Goal: Information Seeking & Learning: Compare options

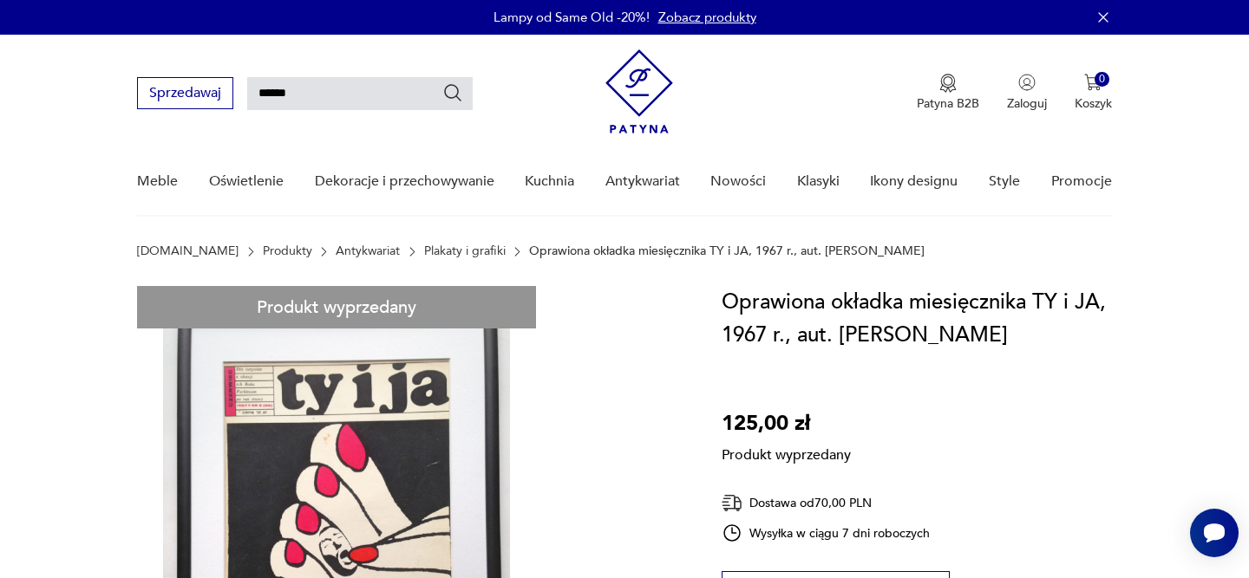
type input "******"
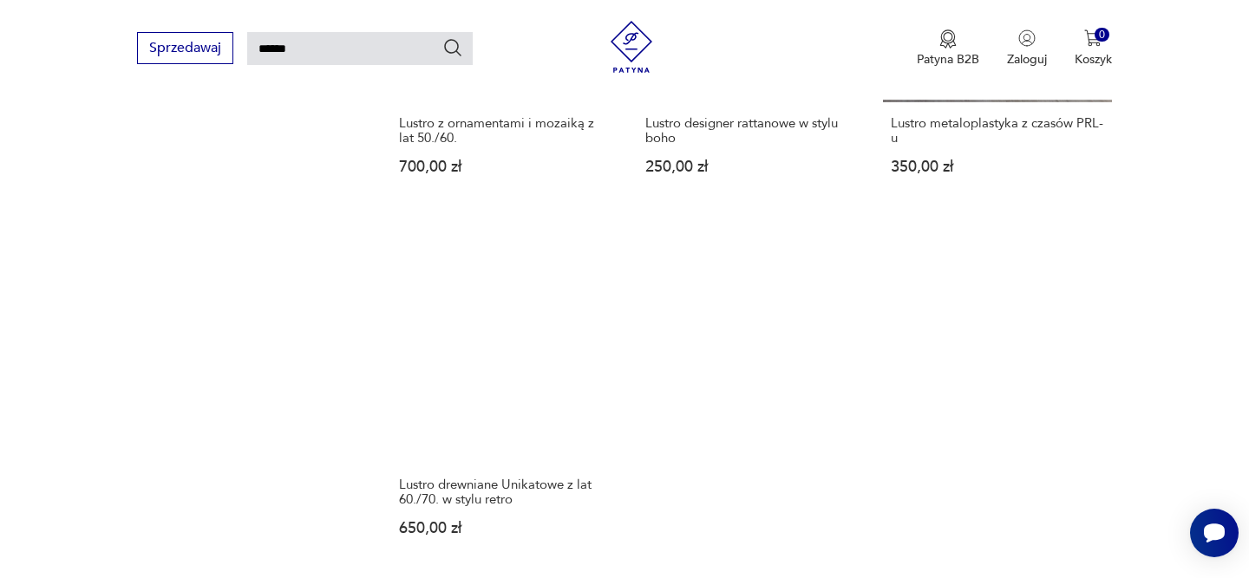
scroll to position [2179, 0]
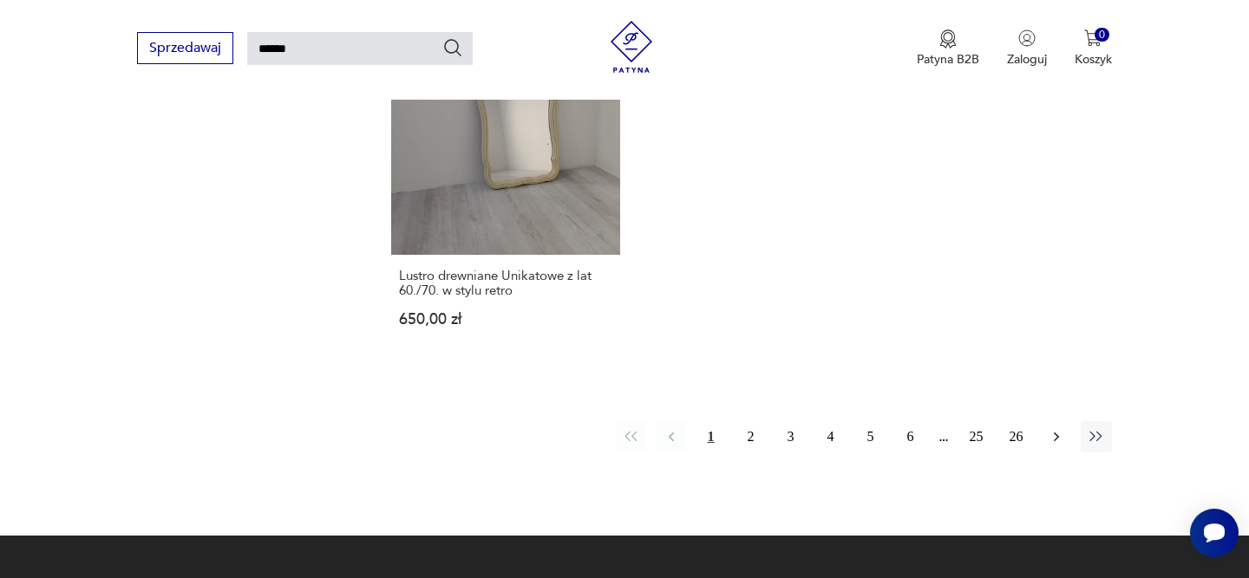
click at [1051, 428] on icon "button" at bounding box center [1056, 436] width 17 height 17
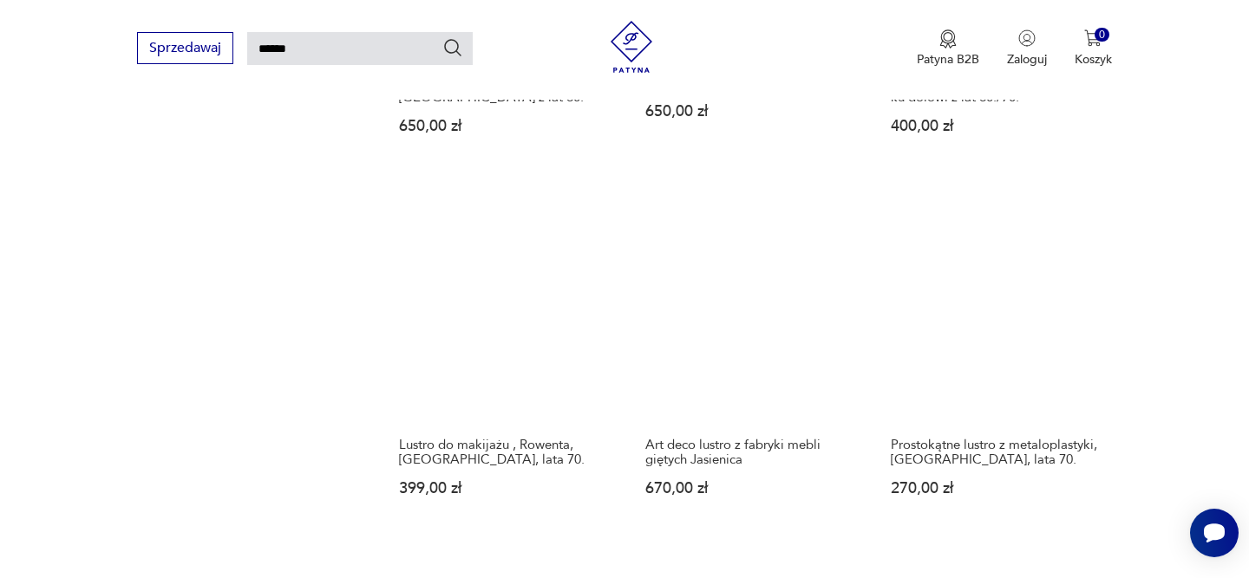
scroll to position [1274, 0]
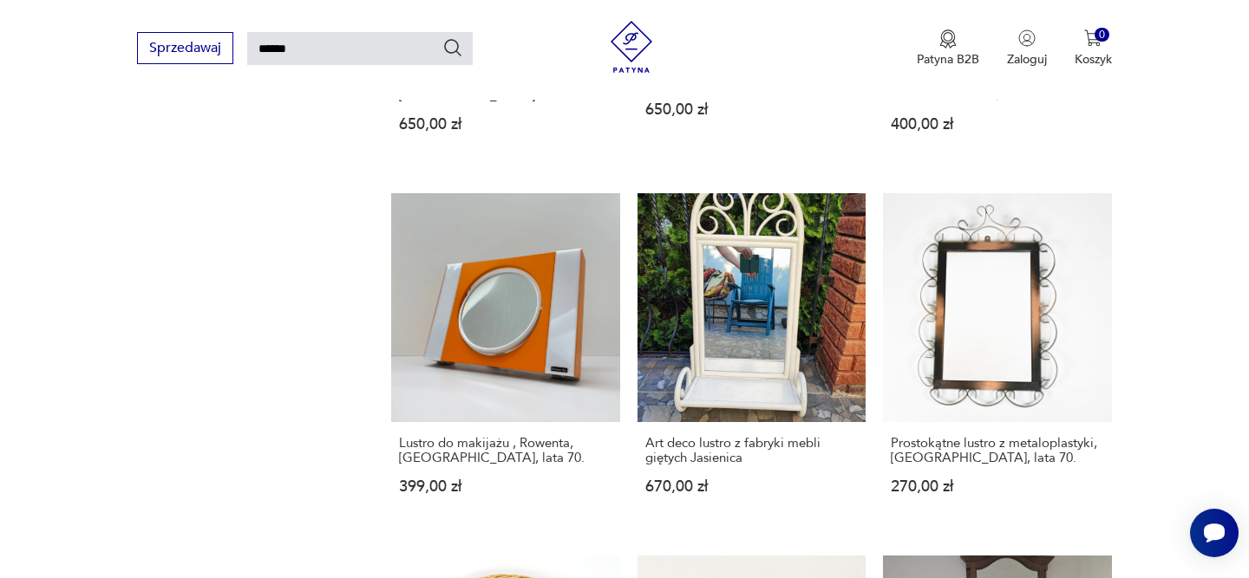
click at [1208, 269] on section "Filtruj produkty Meble (13) Antykwariat (2) Dekoracje (392) Kuchnia (1) Pozosta…" at bounding box center [624, 238] width 1249 height 2378
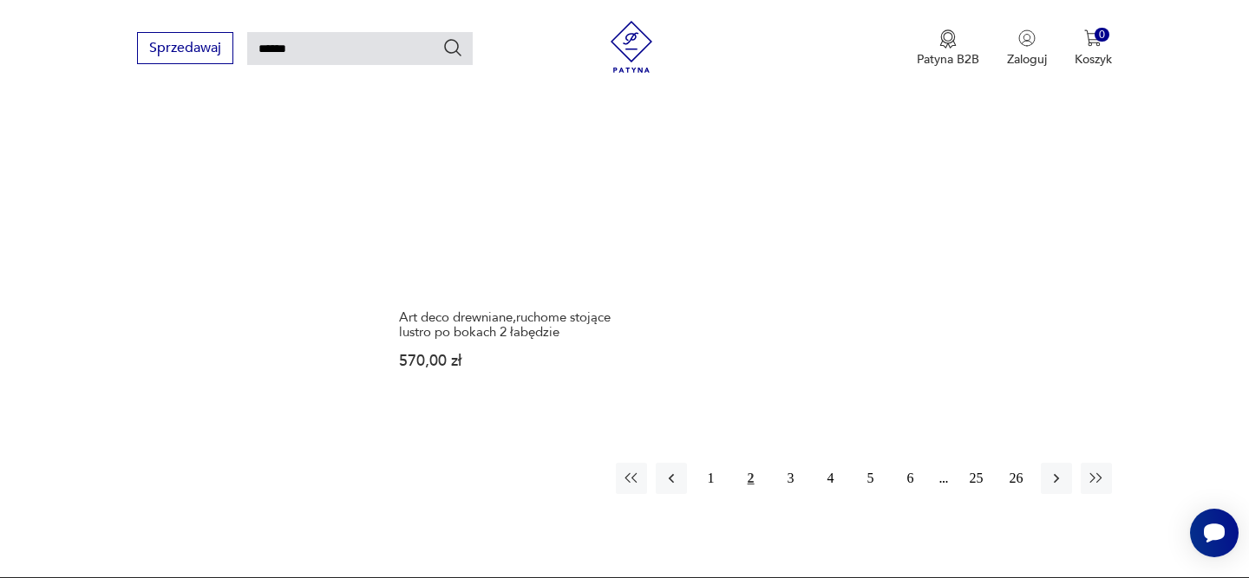
scroll to position [2126, 0]
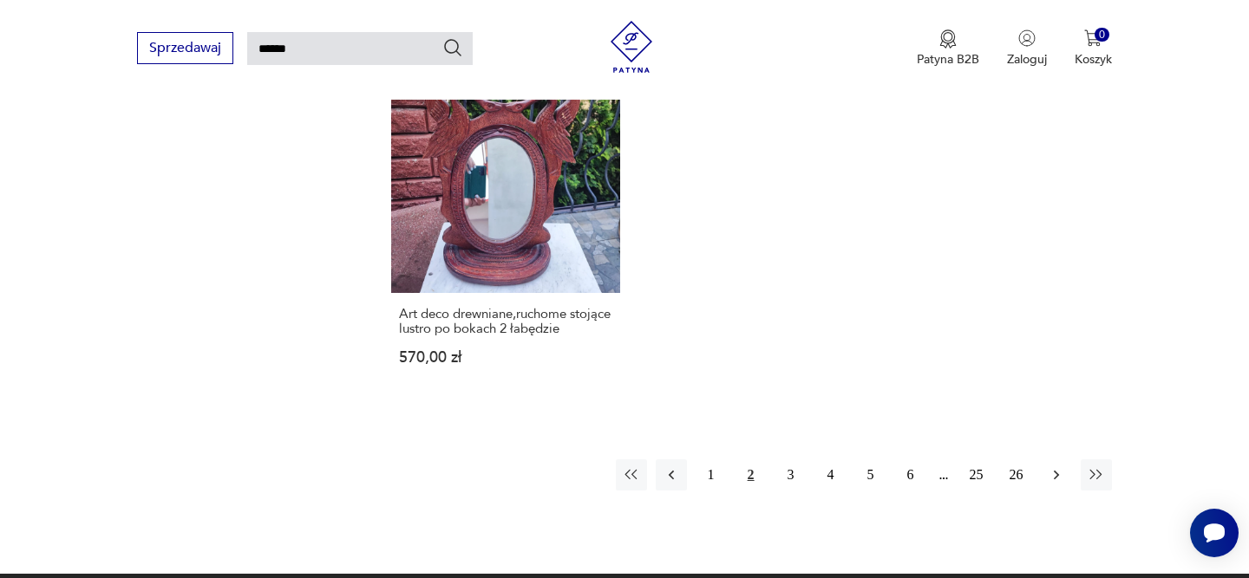
click at [1055, 468] on icon "button" at bounding box center [1056, 475] width 17 height 17
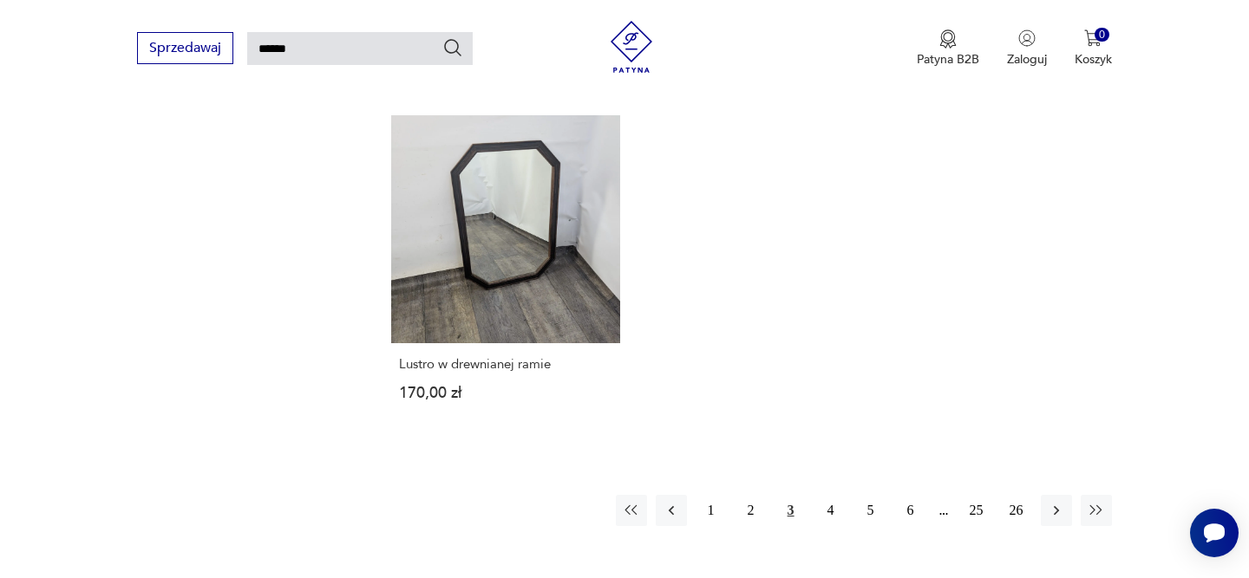
scroll to position [2251, 0]
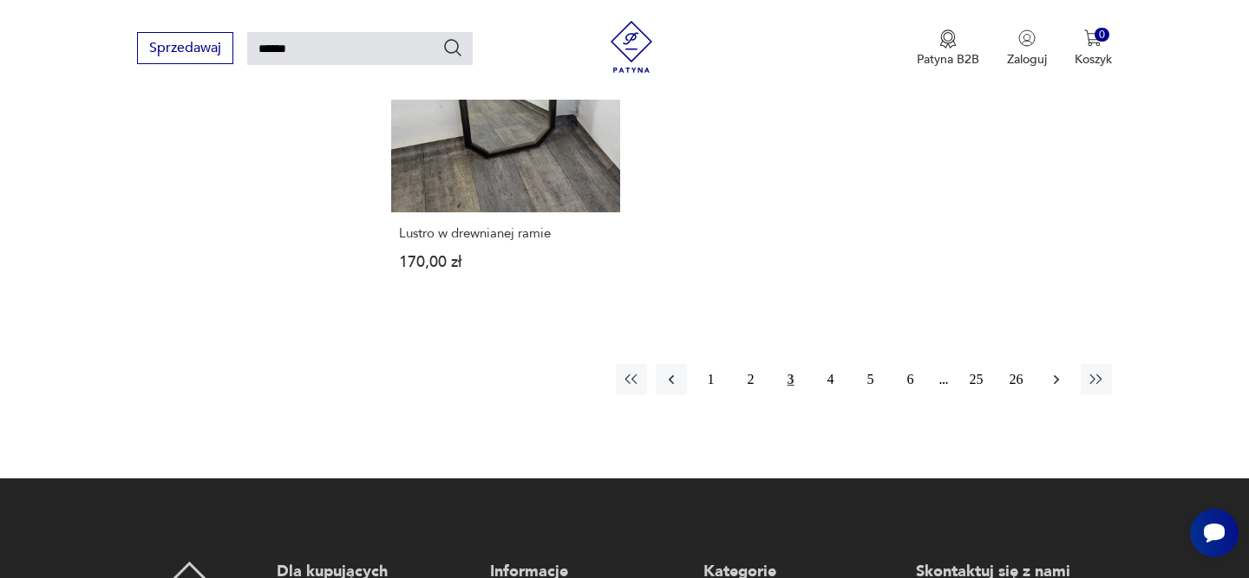
click at [1048, 371] on icon "button" at bounding box center [1056, 379] width 17 height 17
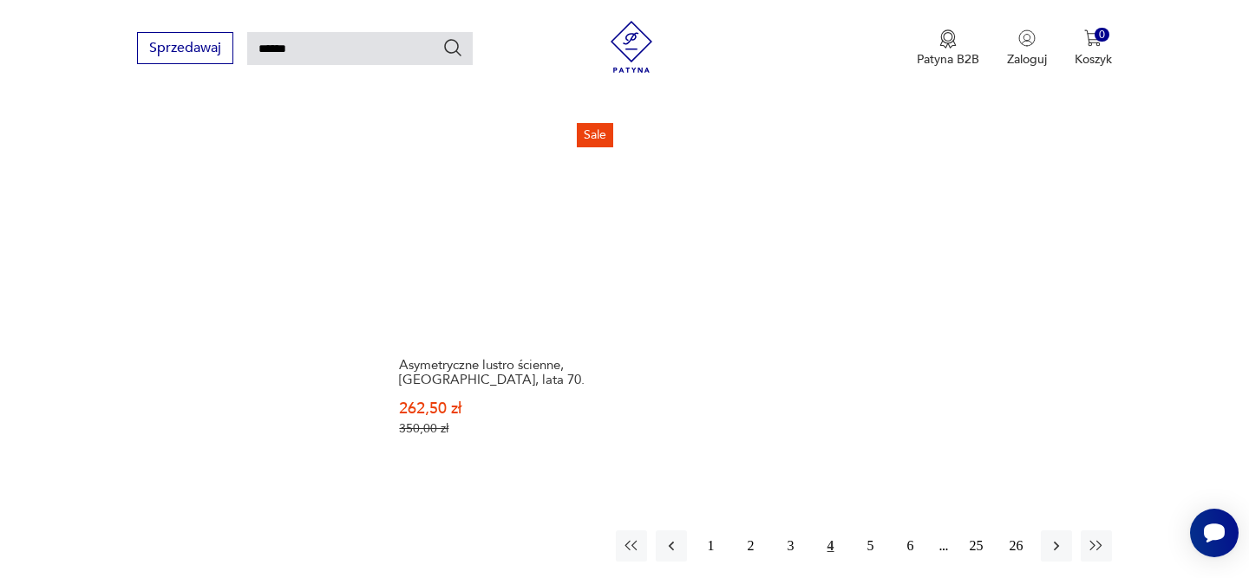
scroll to position [2146, 0]
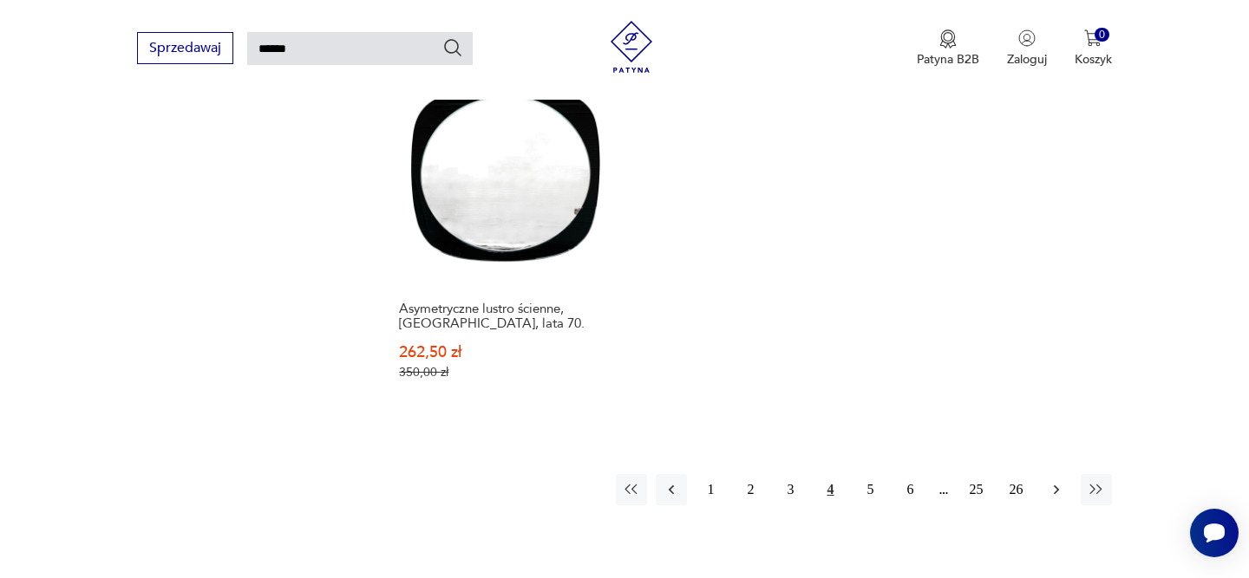
click at [1064, 481] on icon "button" at bounding box center [1056, 489] width 17 height 17
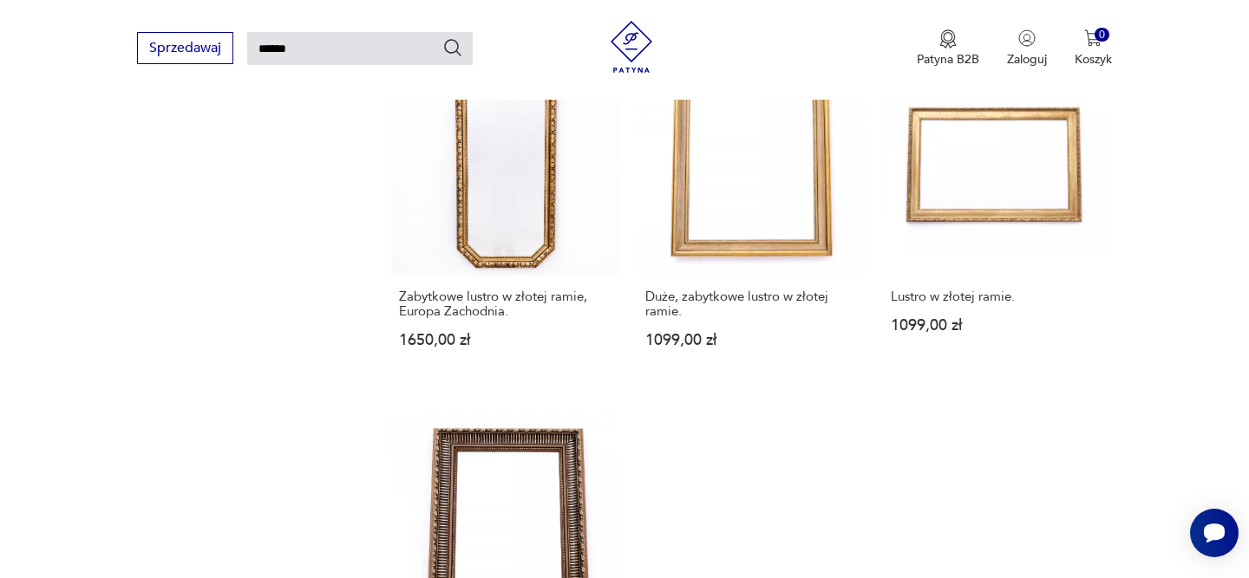
scroll to position [2126, 0]
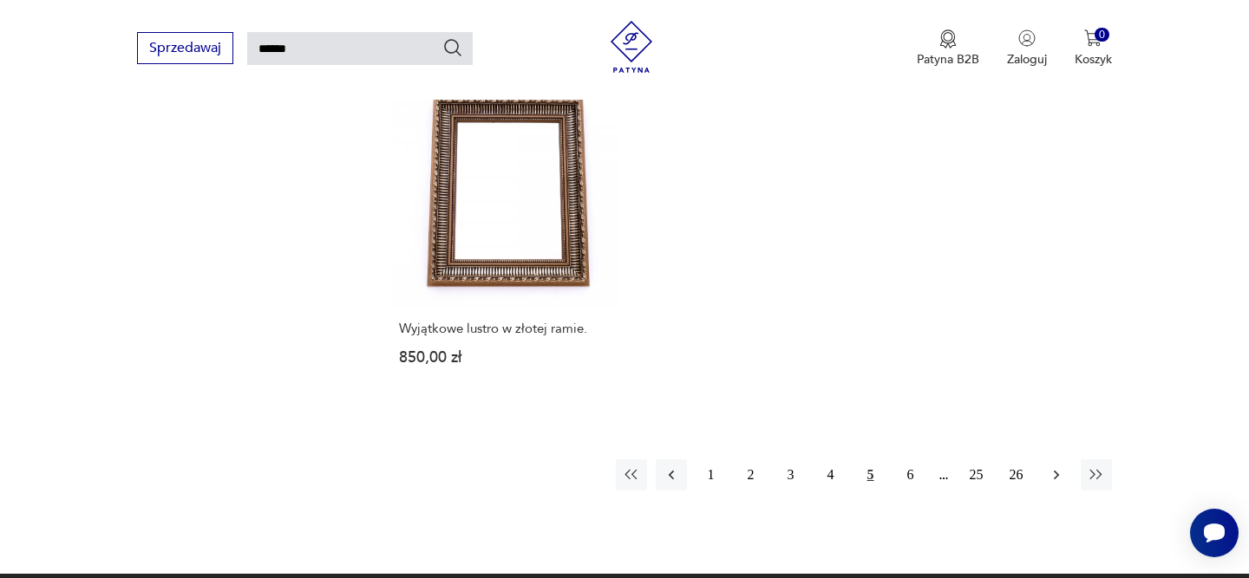
click at [1052, 467] on icon "button" at bounding box center [1056, 475] width 17 height 17
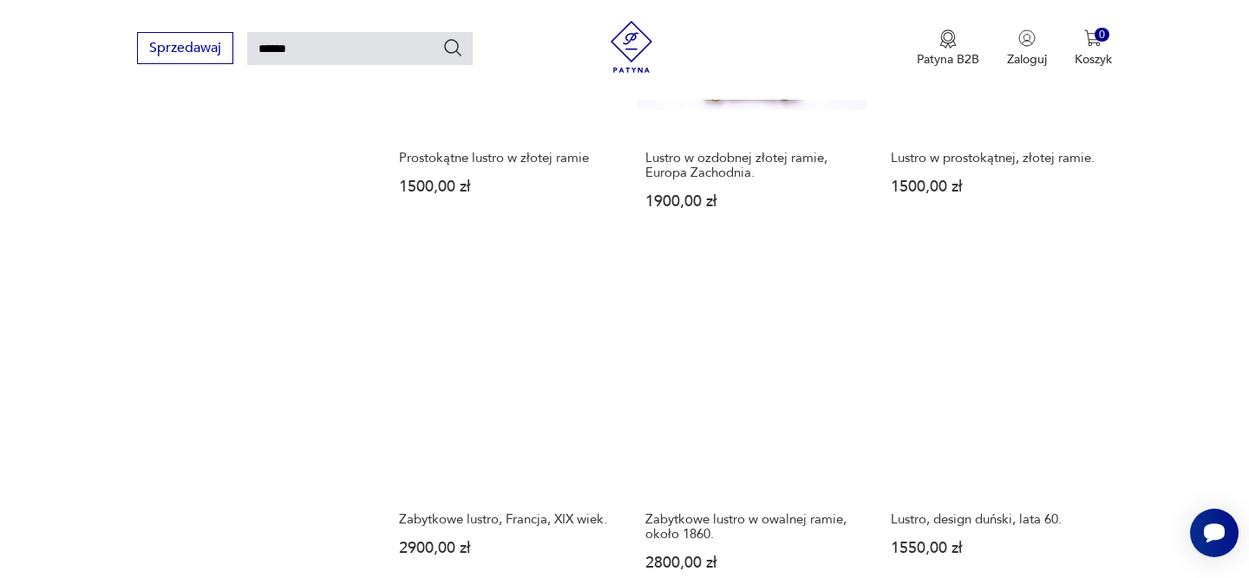
scroll to position [2069, 0]
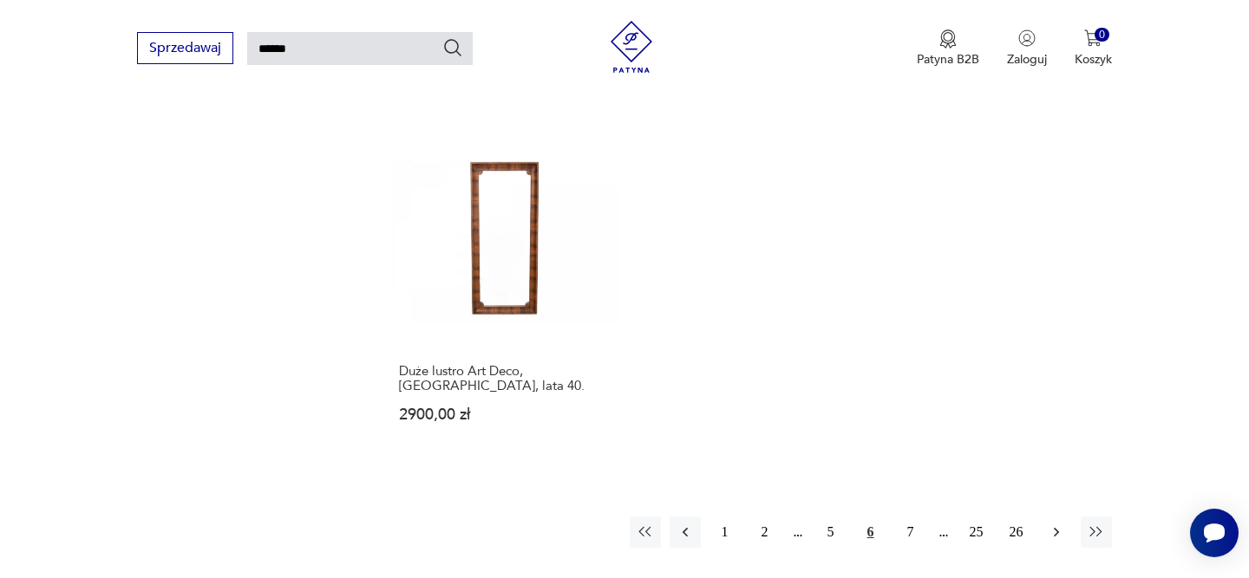
click at [1063, 526] on icon "button" at bounding box center [1056, 532] width 17 height 17
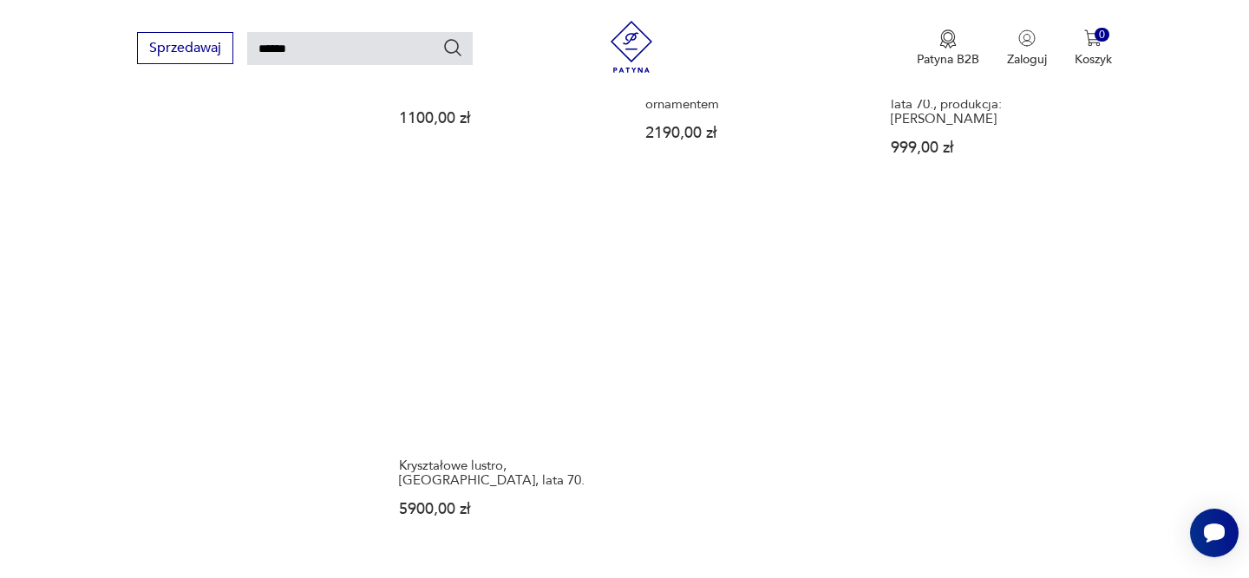
scroll to position [2224, 0]
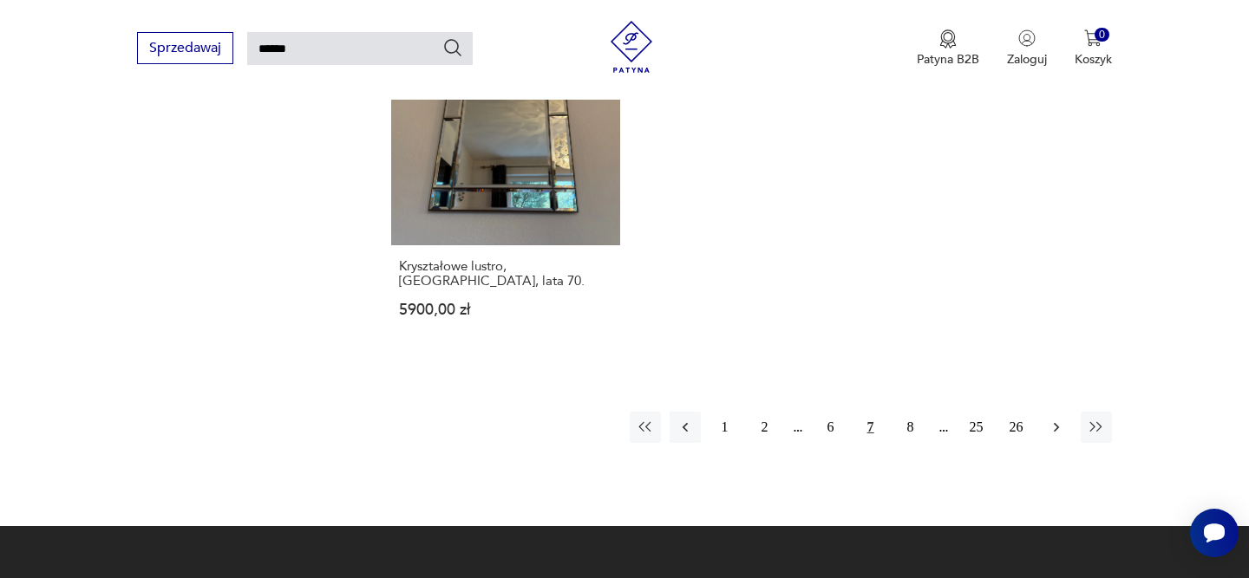
click at [1057, 419] on icon "button" at bounding box center [1056, 427] width 17 height 17
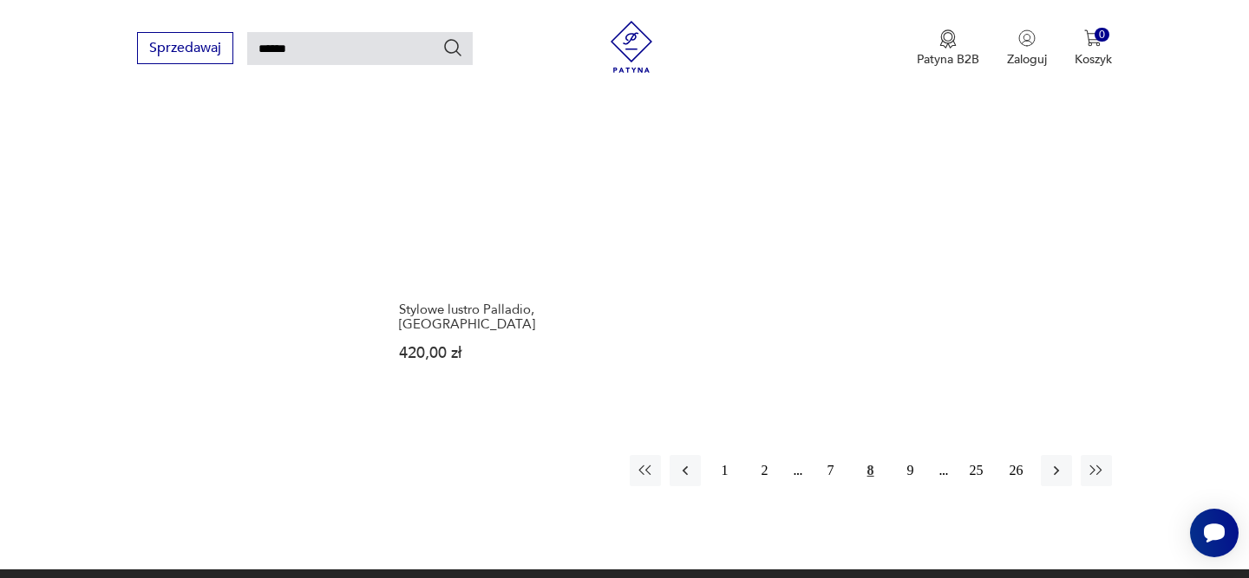
scroll to position [2224, 0]
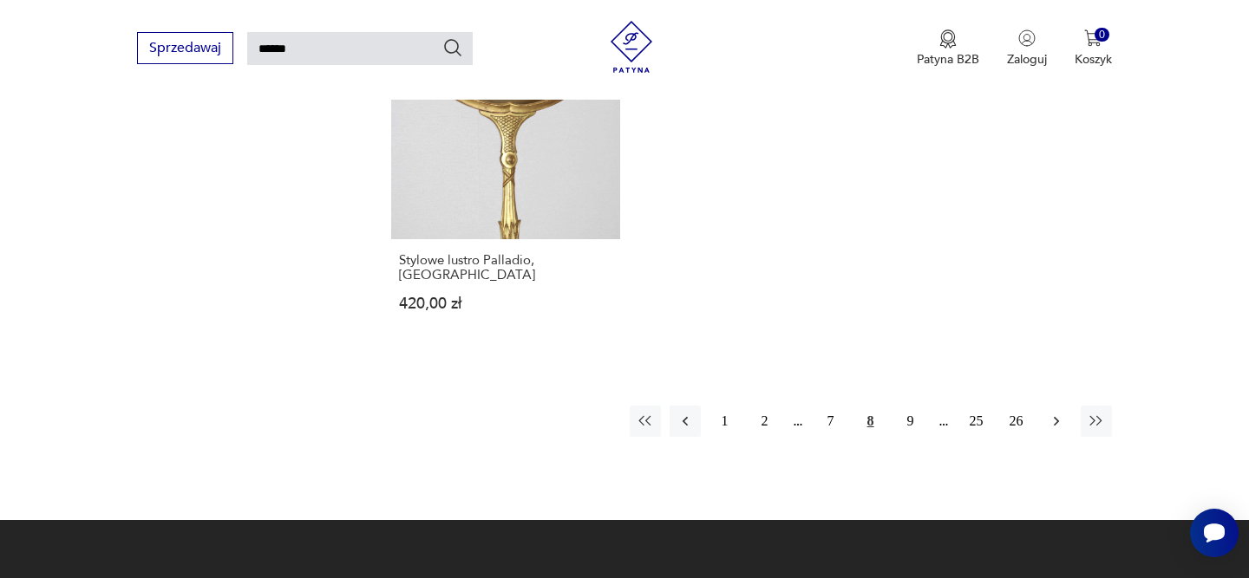
click at [1052, 413] on icon "button" at bounding box center [1056, 421] width 17 height 17
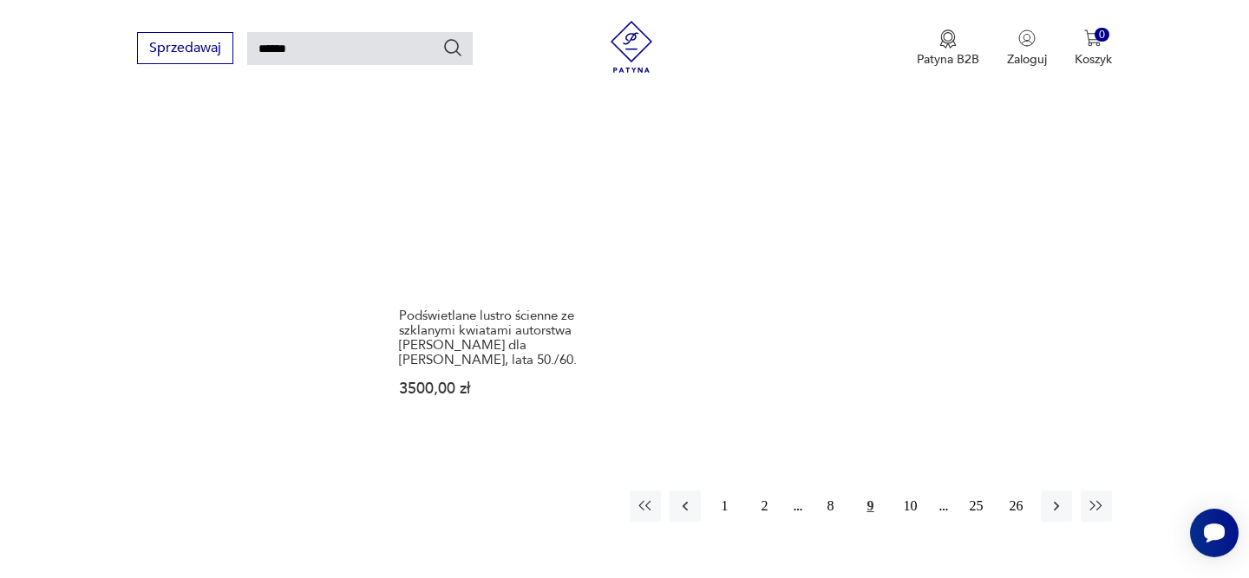
scroll to position [2235, 0]
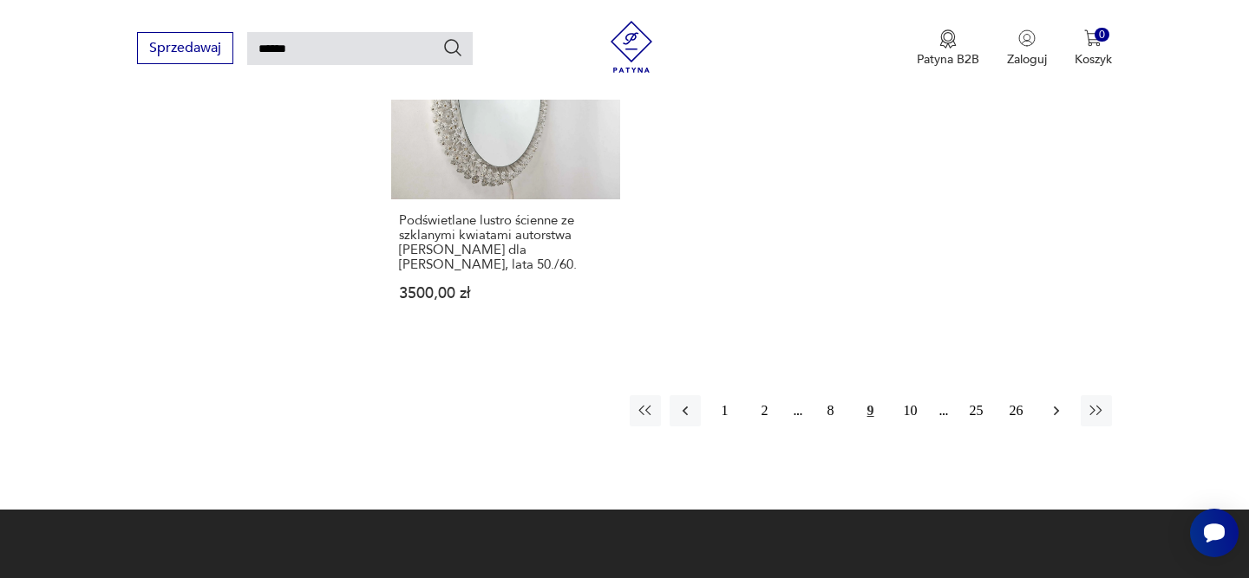
click at [1042, 395] on button "button" at bounding box center [1056, 410] width 31 height 31
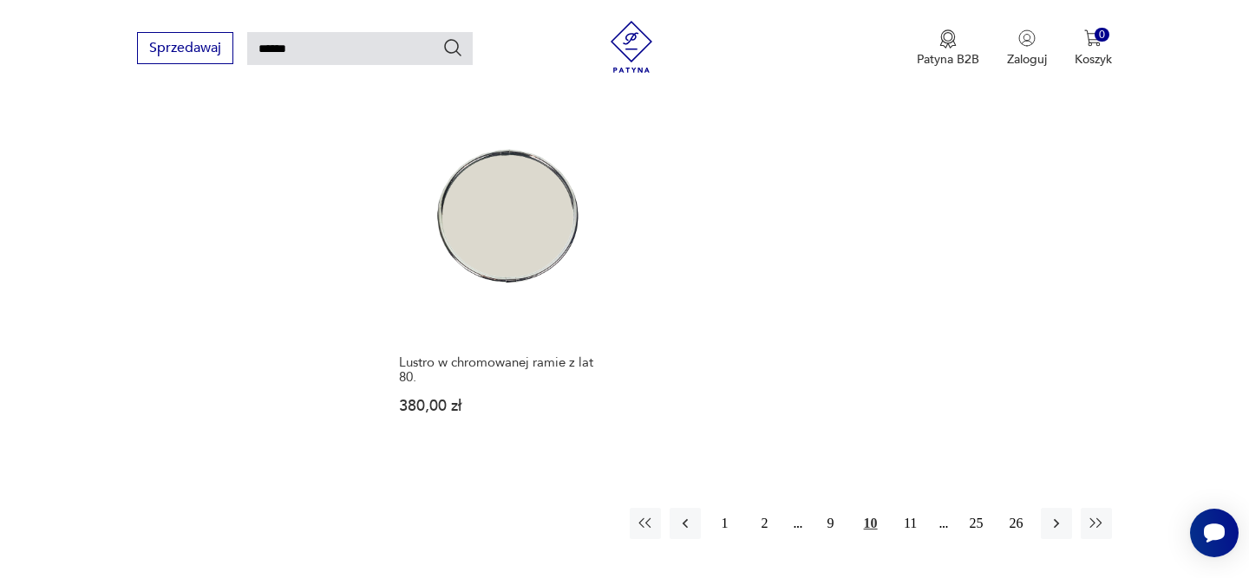
scroll to position [2137, 0]
click at [1055, 511] on icon "button" at bounding box center [1056, 519] width 17 height 17
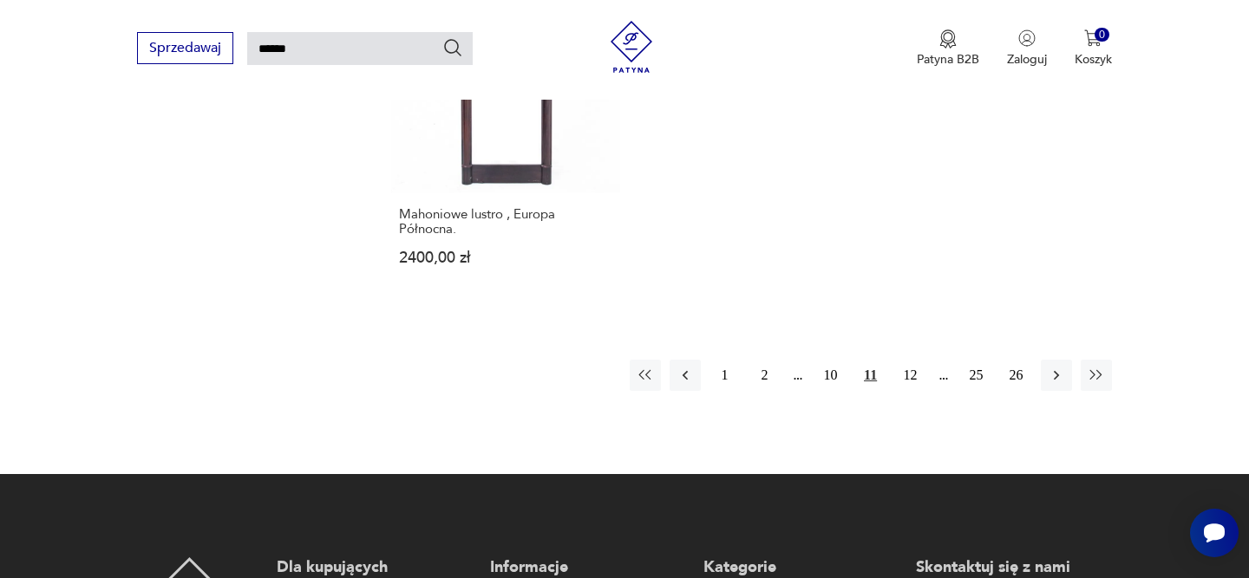
scroll to position [2285, 0]
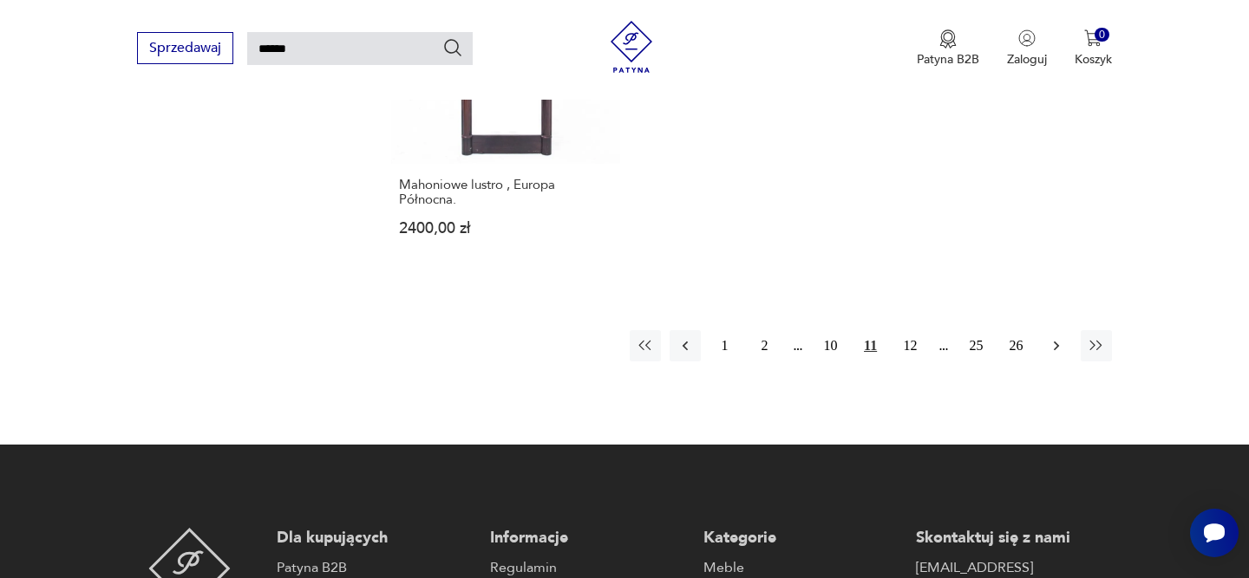
click at [1050, 337] on icon "button" at bounding box center [1056, 345] width 17 height 17
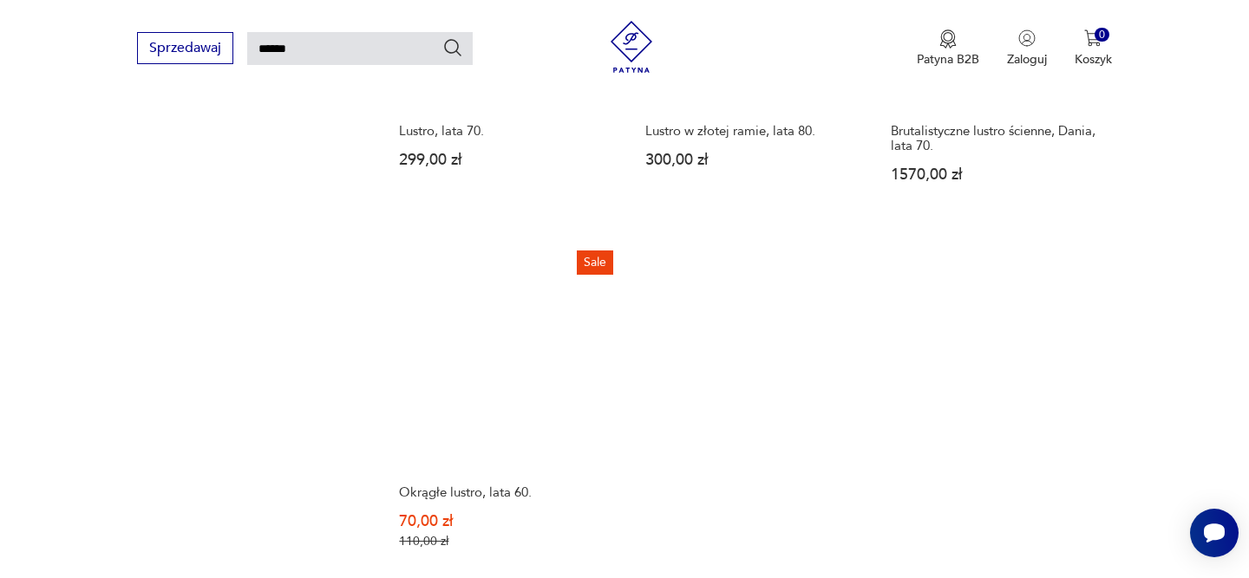
scroll to position [2166, 0]
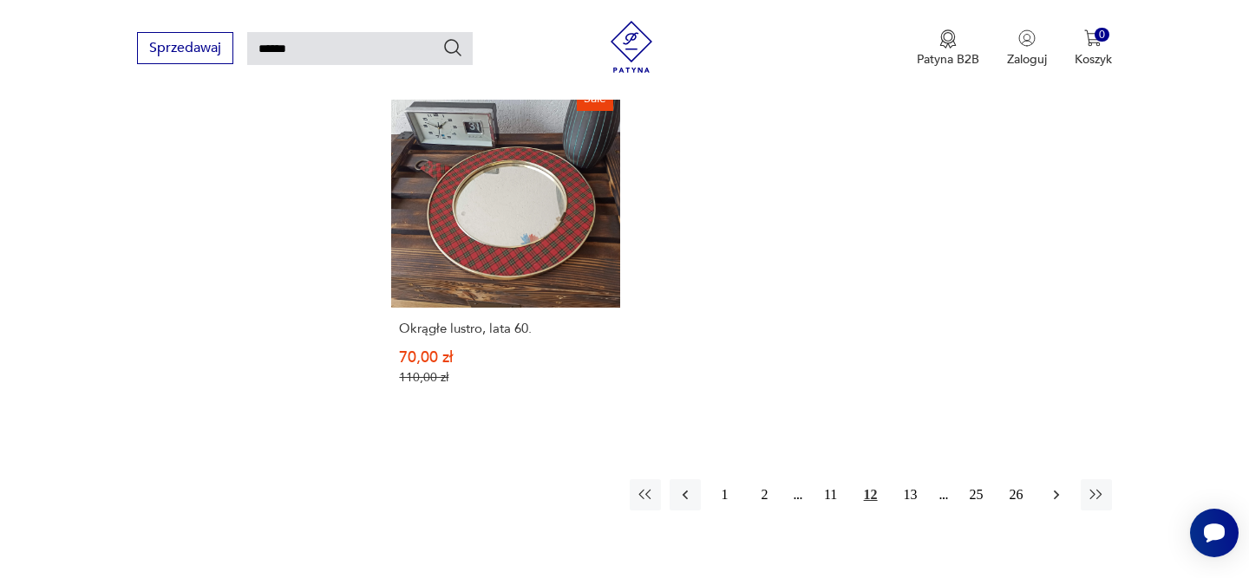
click at [1055, 487] on icon "button" at bounding box center [1056, 495] width 17 height 17
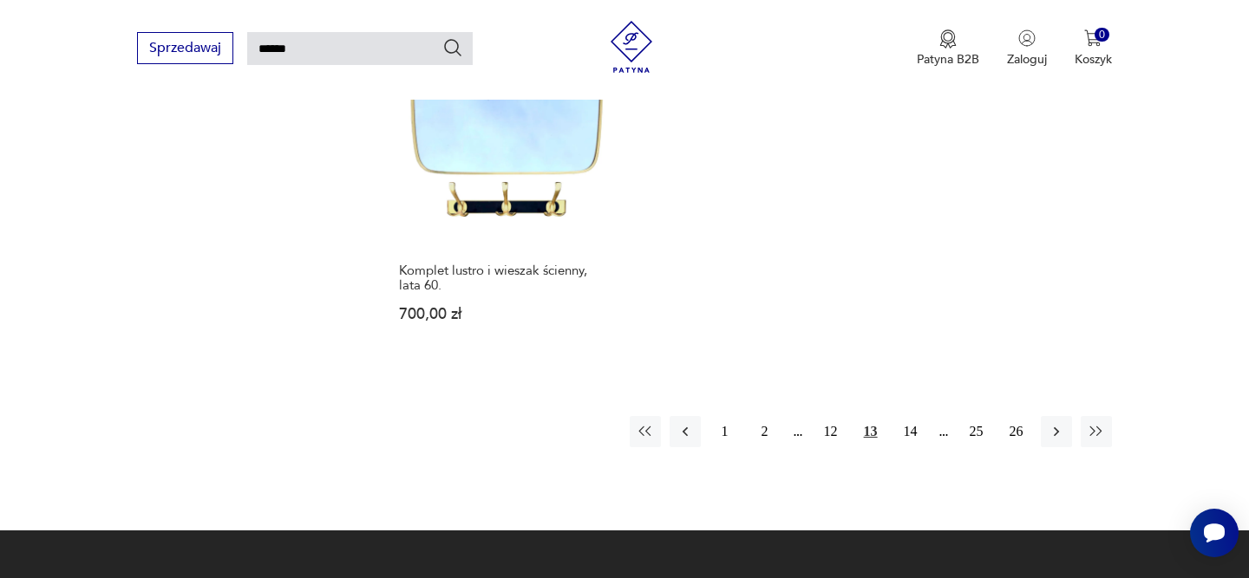
scroll to position [2171, 0]
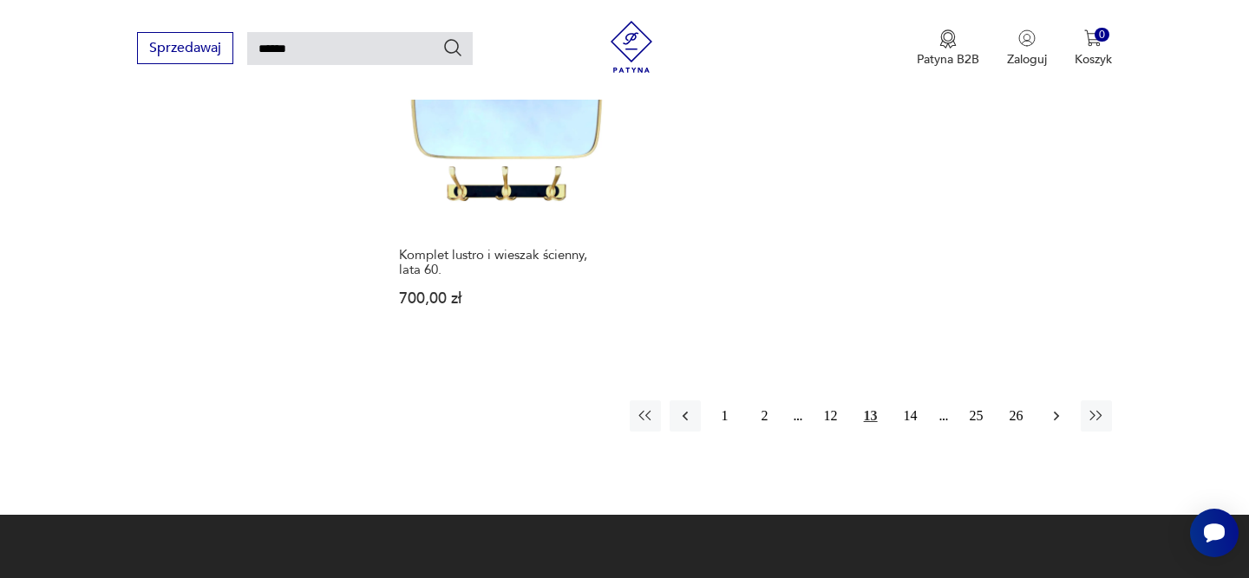
click at [1045, 428] on button "button" at bounding box center [1056, 416] width 31 height 31
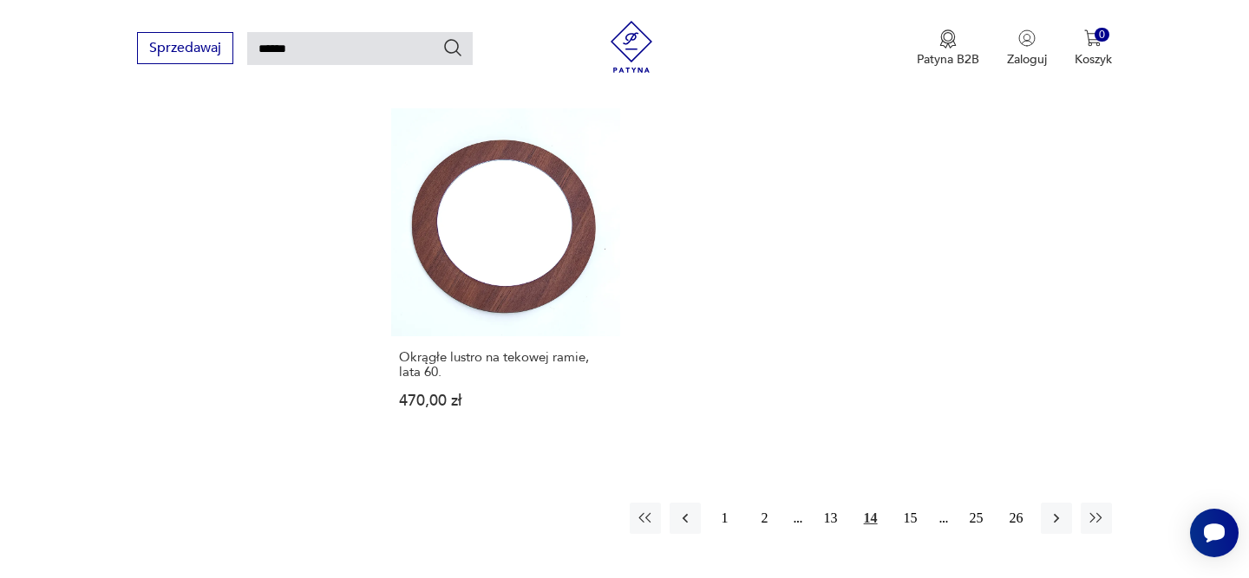
scroll to position [2182, 0]
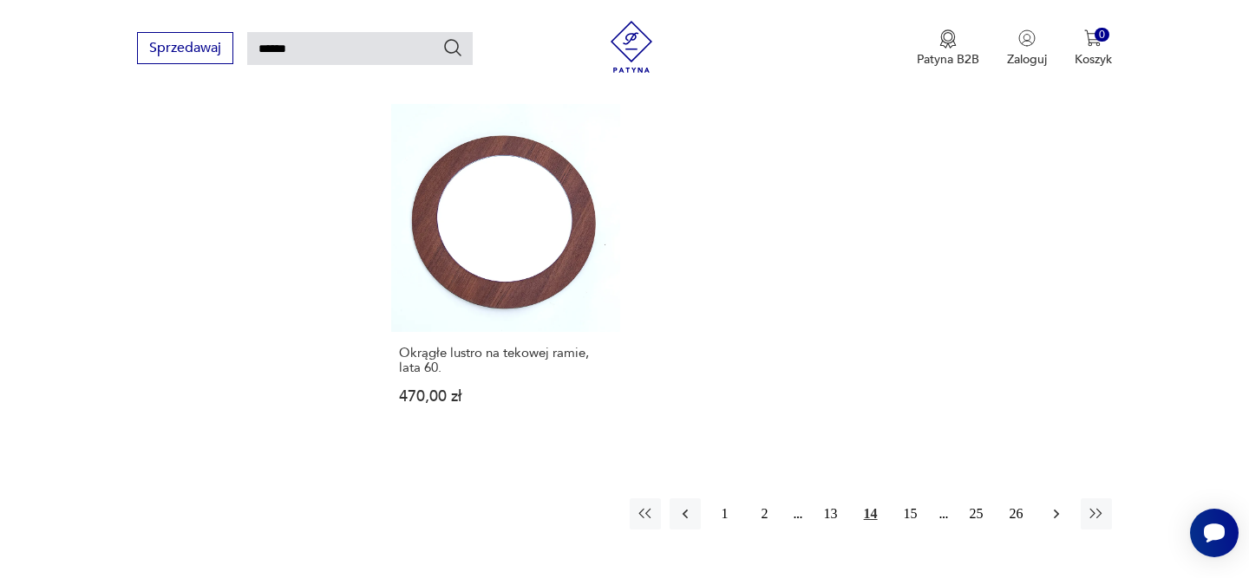
click at [1059, 506] on icon "button" at bounding box center [1056, 514] width 17 height 17
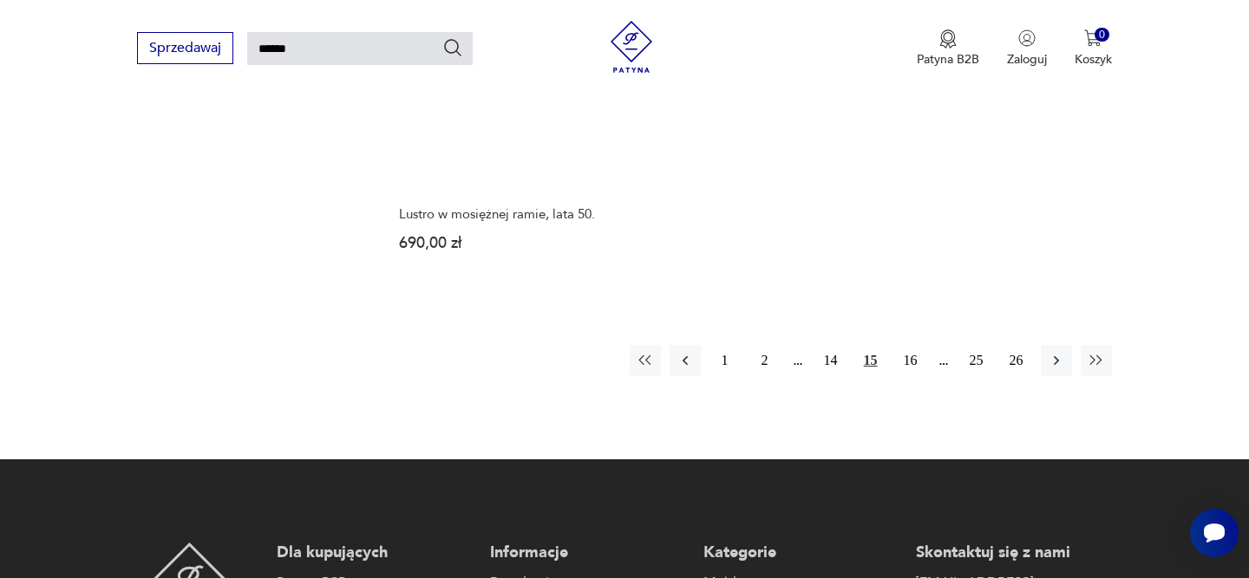
scroll to position [2237, 0]
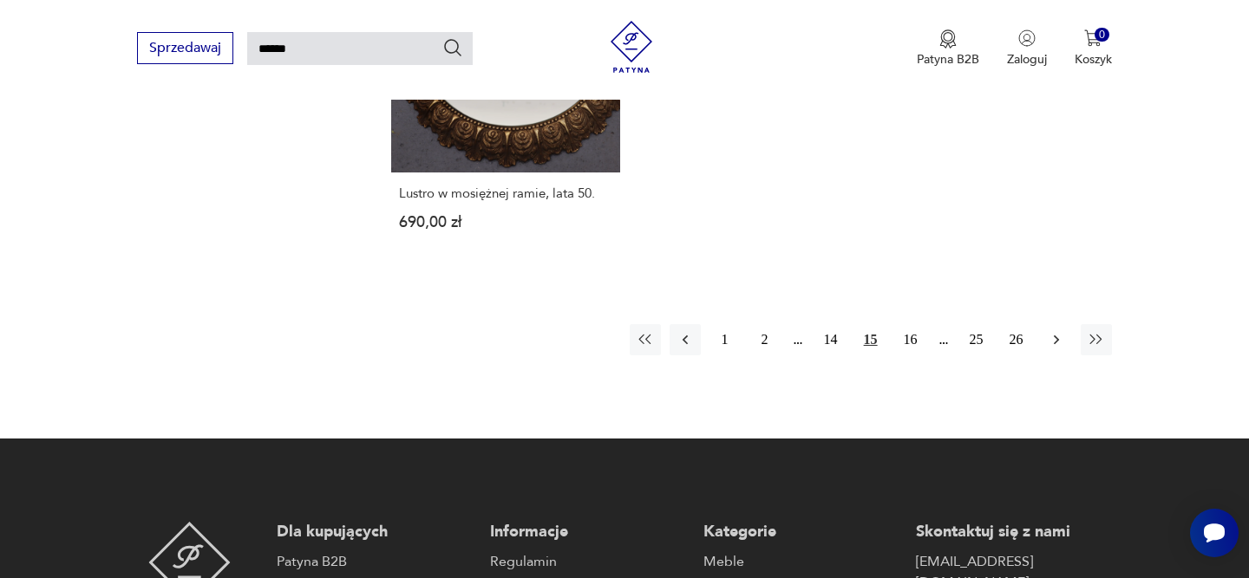
click at [1056, 344] on icon "button" at bounding box center [1056, 339] width 17 height 17
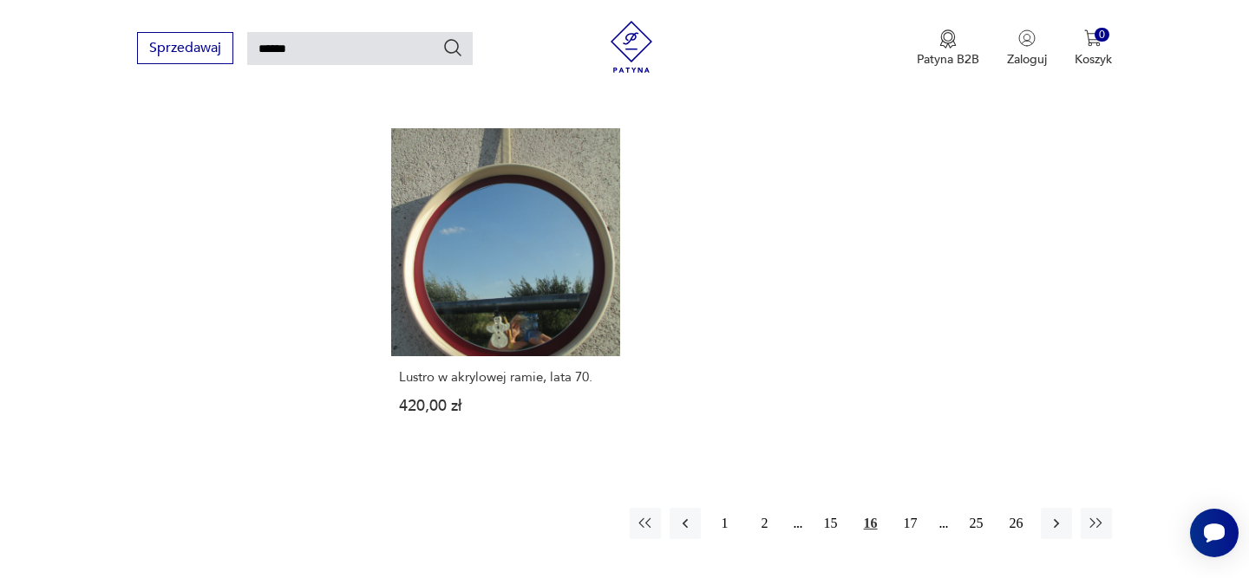
scroll to position [2053, 0]
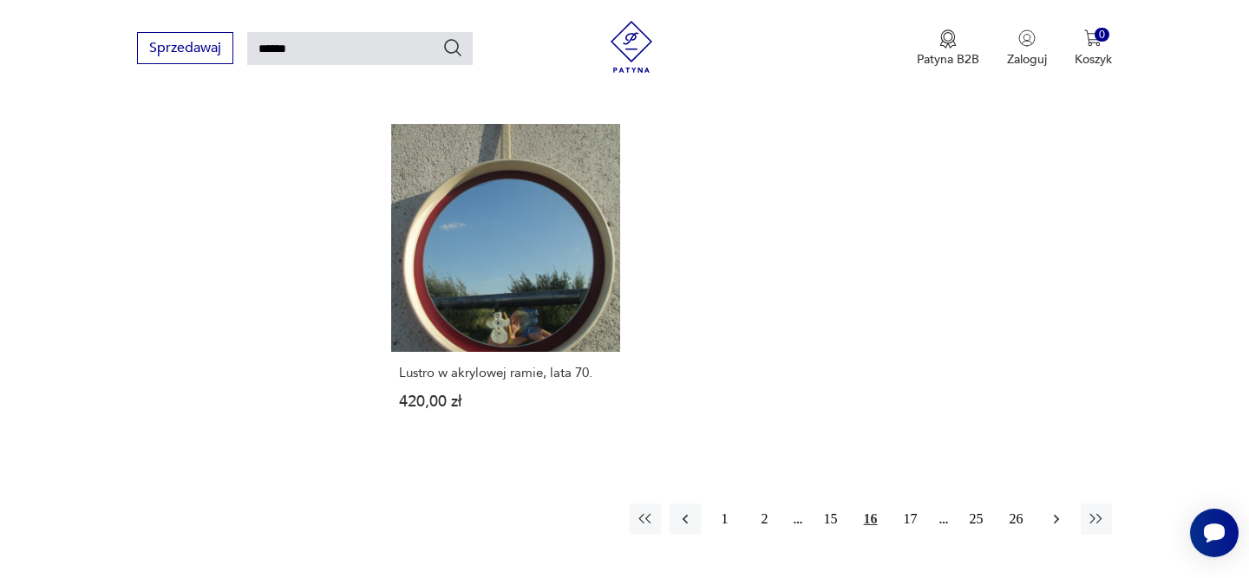
click at [1062, 511] on icon "button" at bounding box center [1056, 519] width 17 height 17
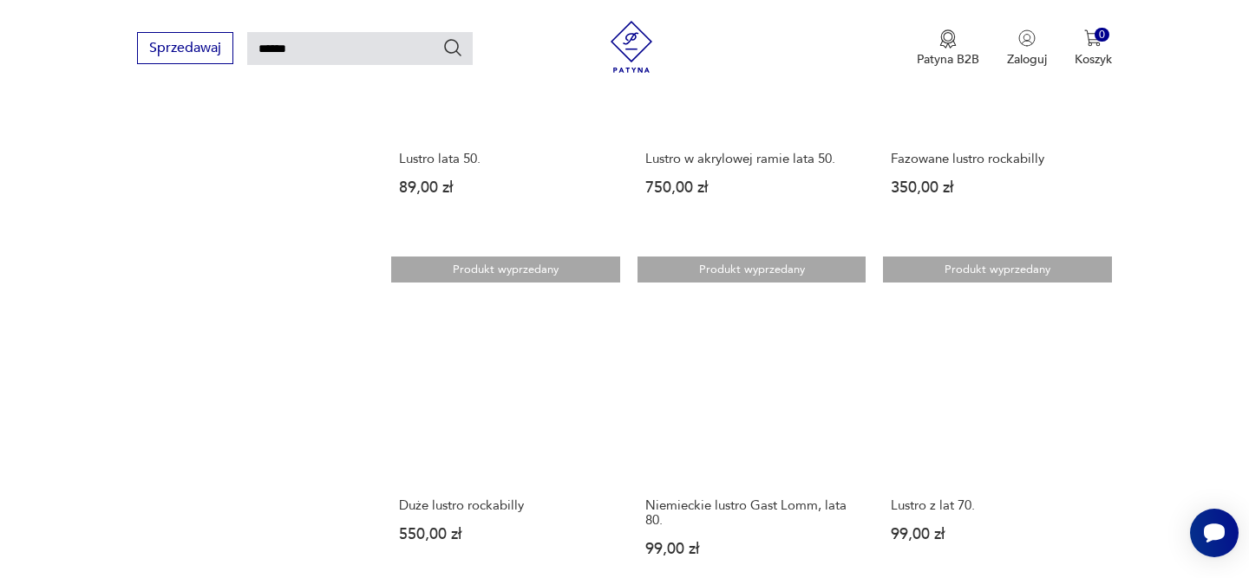
scroll to position [1298, 0]
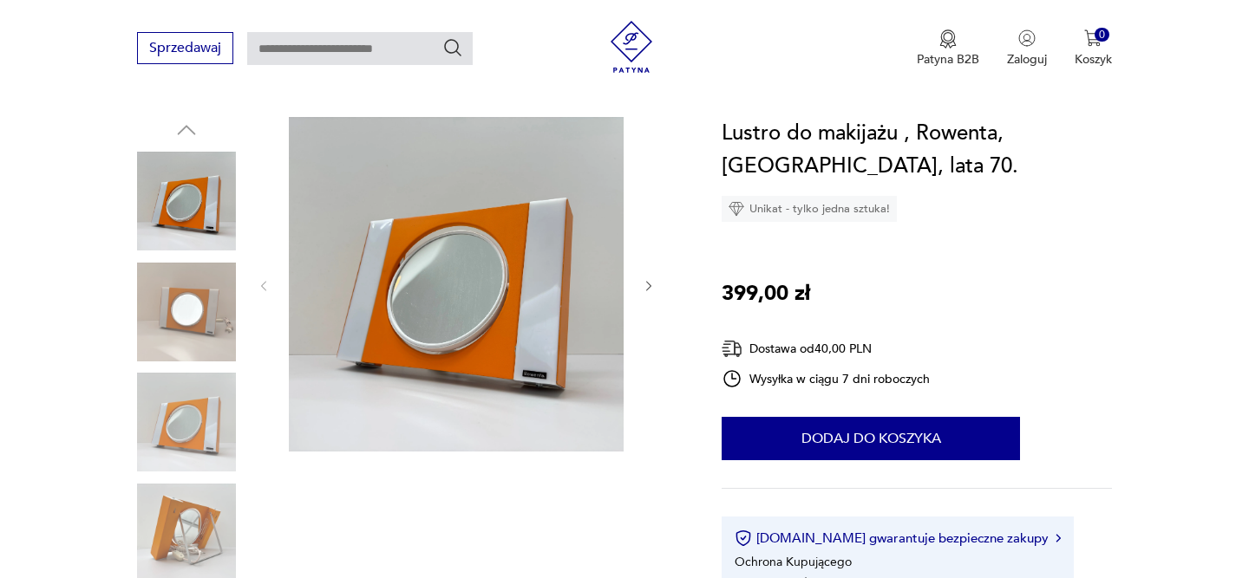
click at [644, 283] on icon "button" at bounding box center [649, 286] width 15 height 15
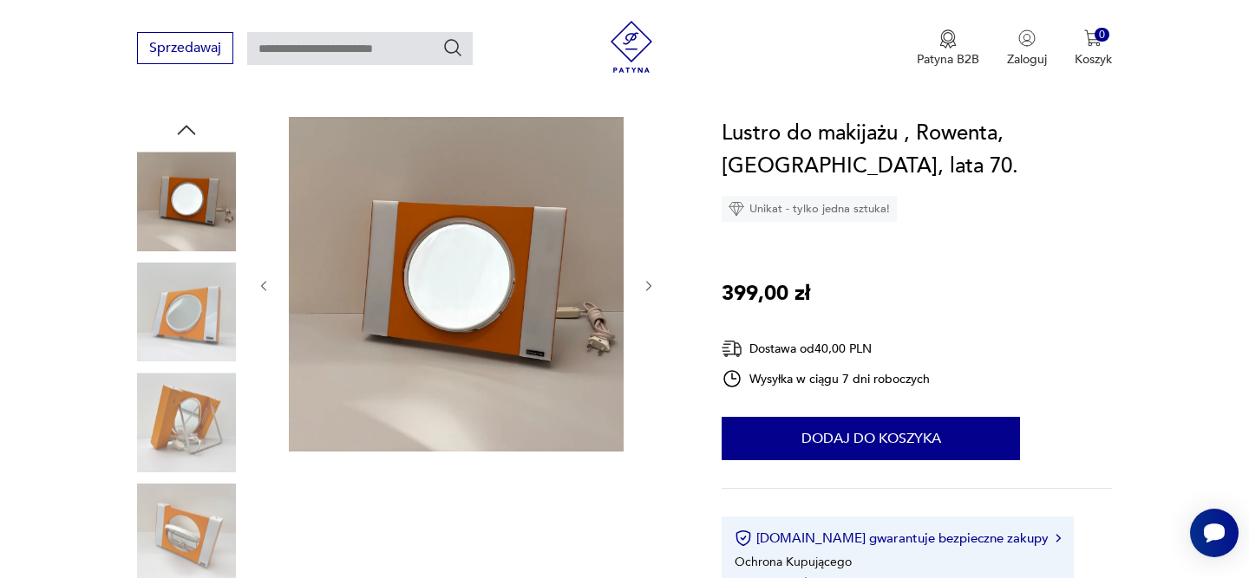
click at [644, 282] on icon "button" at bounding box center [649, 286] width 15 height 15
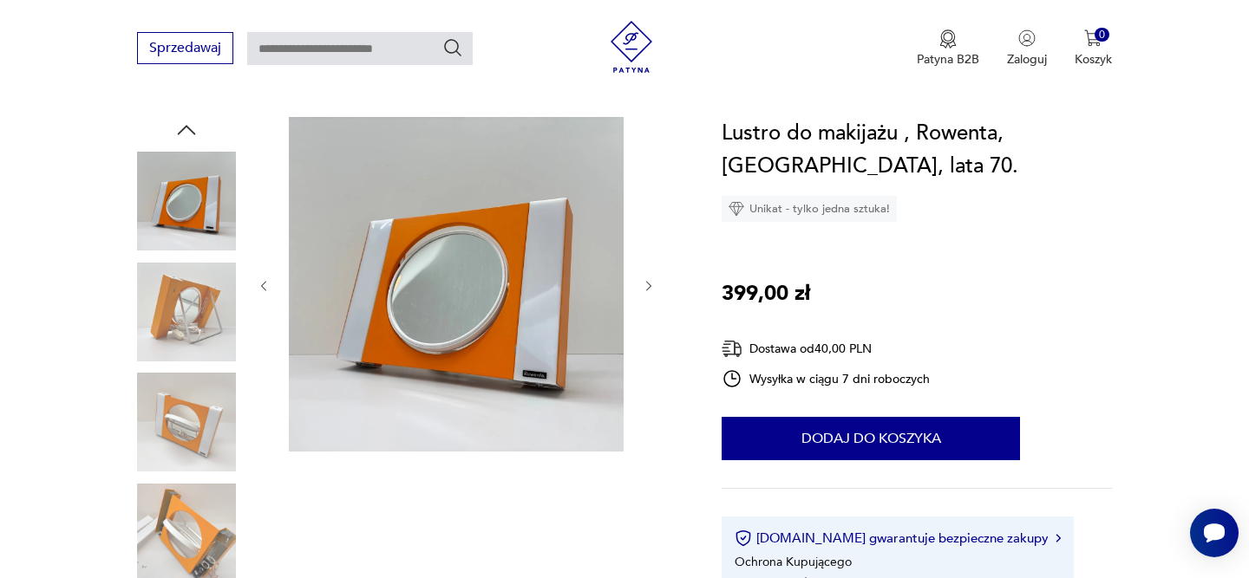
click at [644, 282] on icon "button" at bounding box center [649, 286] width 15 height 15
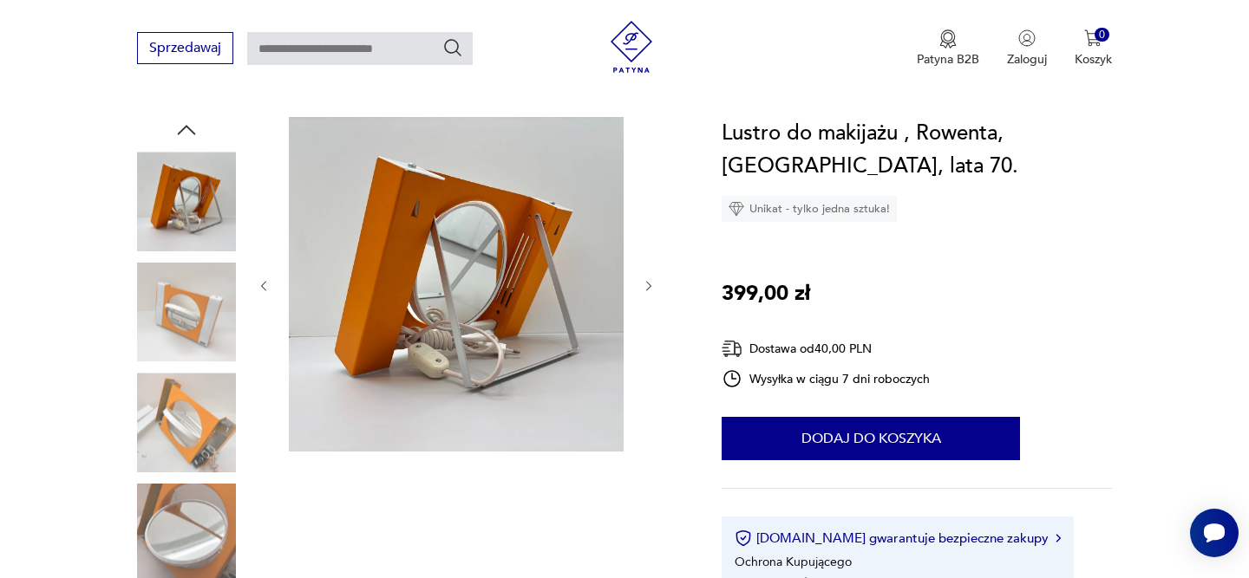
click at [644, 280] on icon "button" at bounding box center [649, 286] width 15 height 15
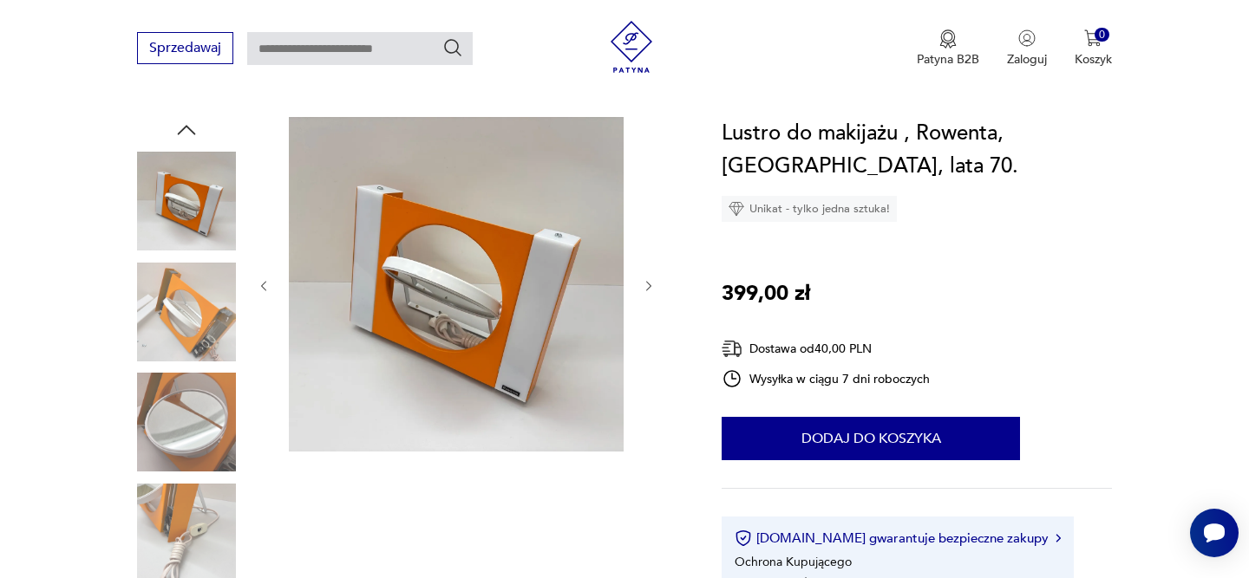
click at [644, 280] on icon "button" at bounding box center [649, 286] width 15 height 15
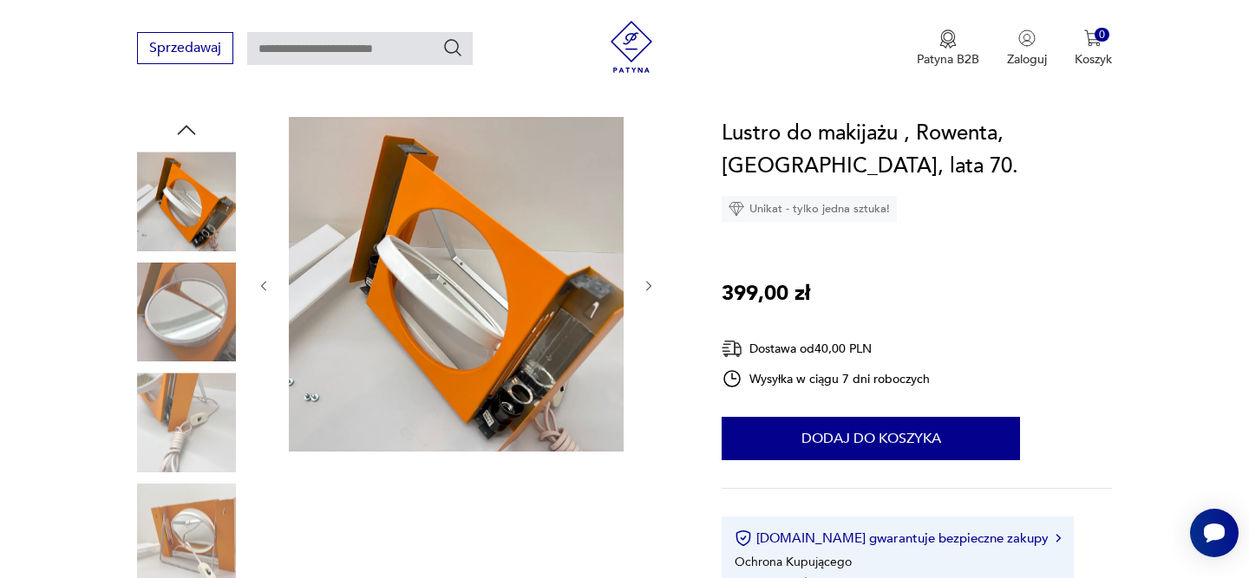
click at [644, 280] on icon "button" at bounding box center [649, 286] width 15 height 15
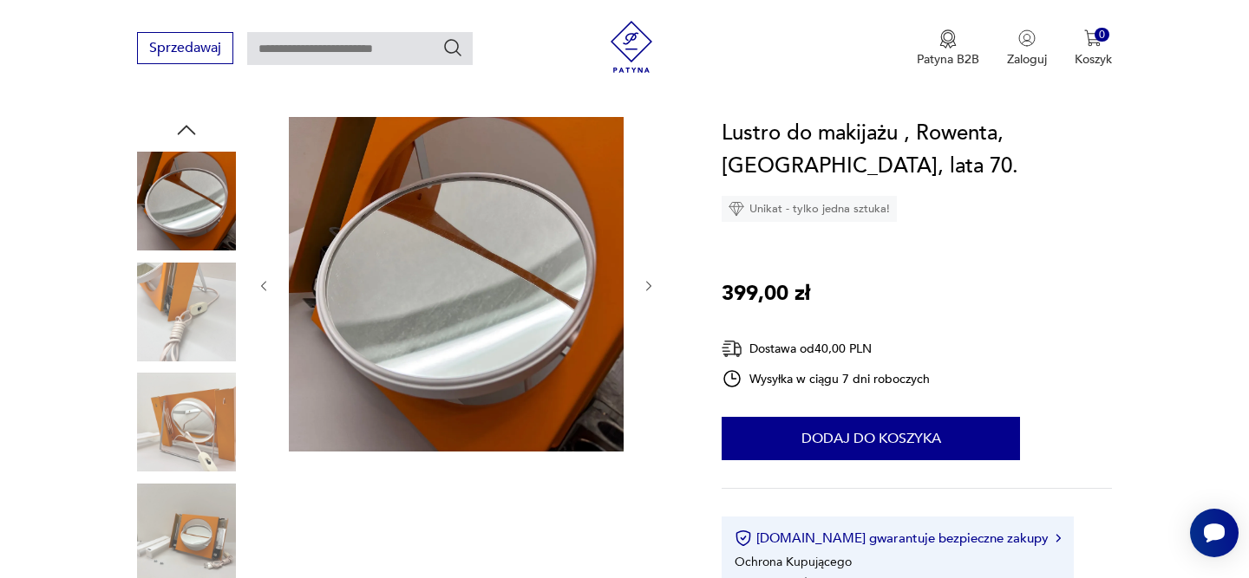
click at [644, 280] on icon "button" at bounding box center [649, 286] width 15 height 15
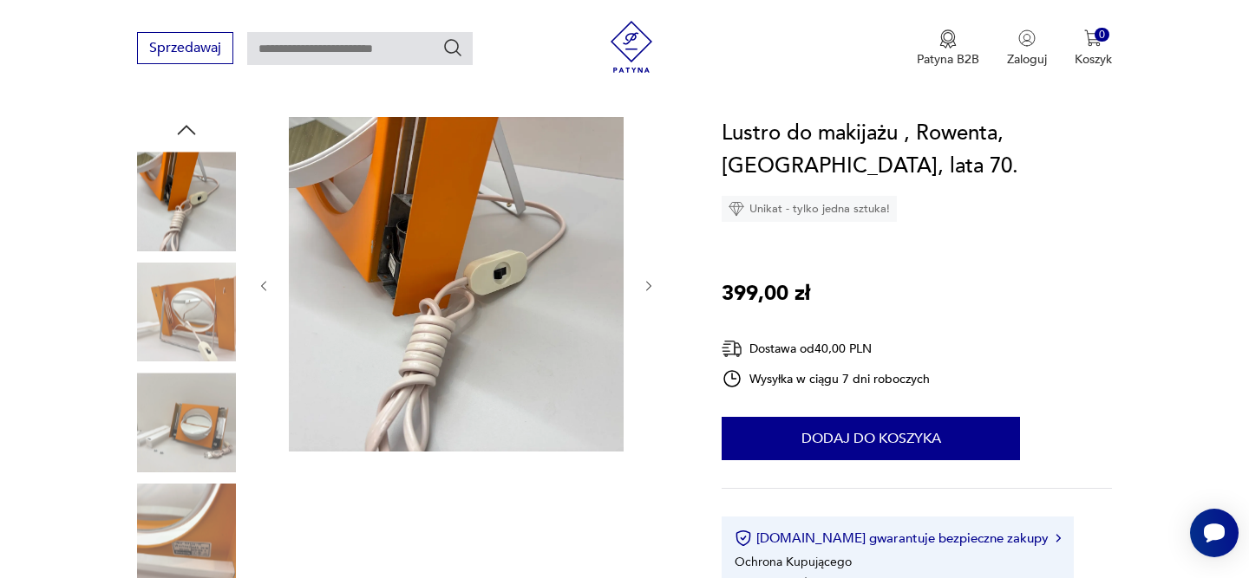
click at [644, 280] on icon "button" at bounding box center [649, 286] width 15 height 15
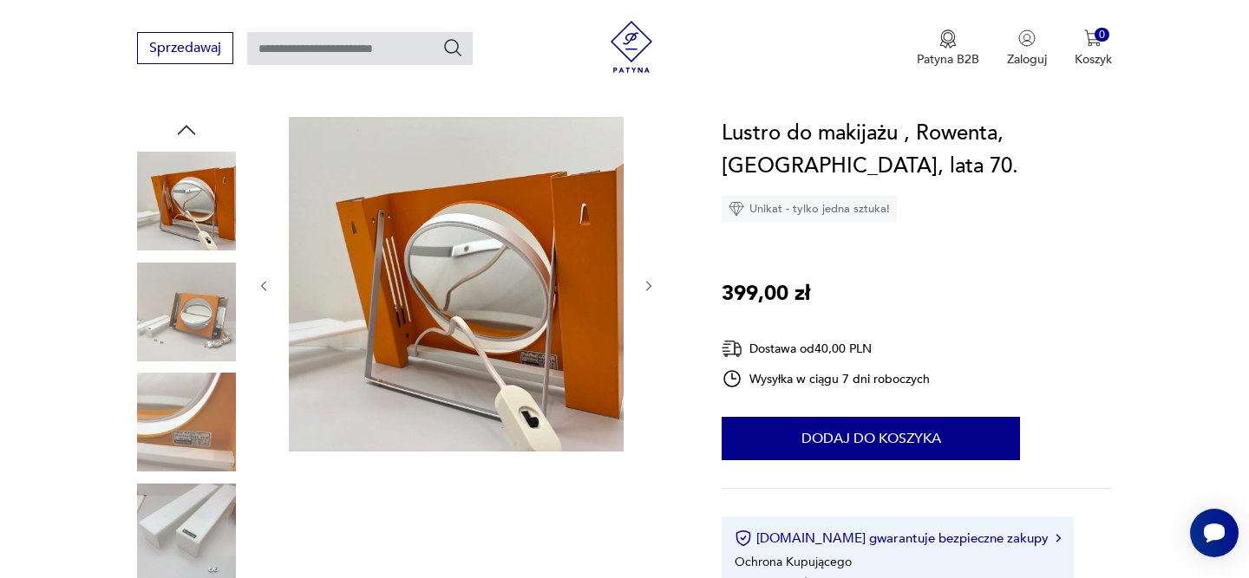
click at [644, 280] on icon "button" at bounding box center [649, 286] width 15 height 15
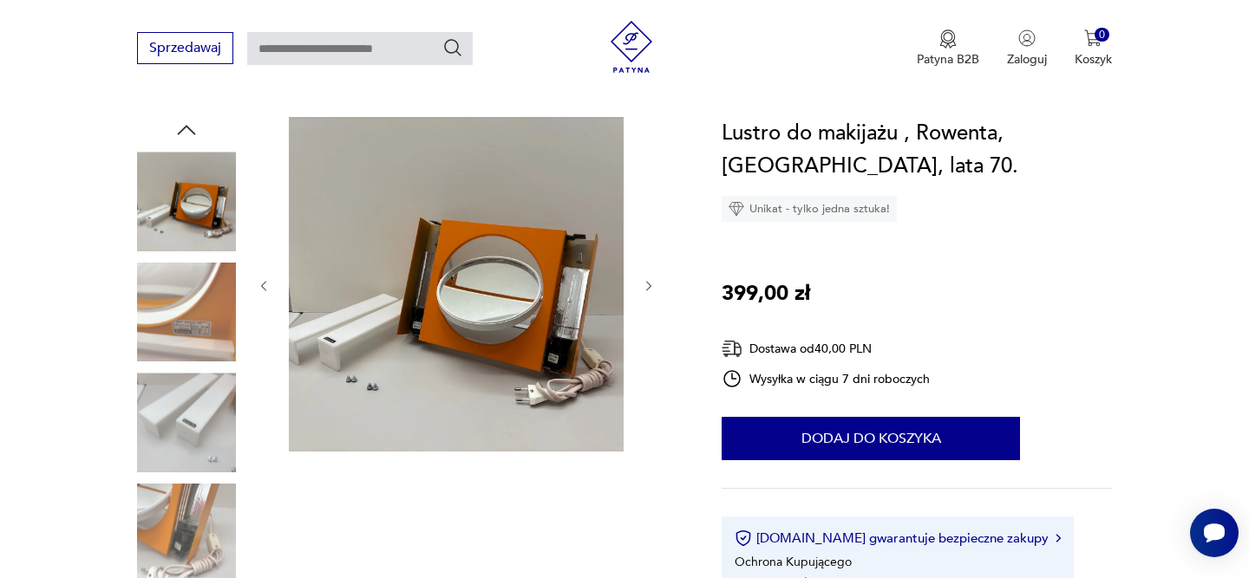
click at [644, 280] on icon "button" at bounding box center [649, 286] width 15 height 15
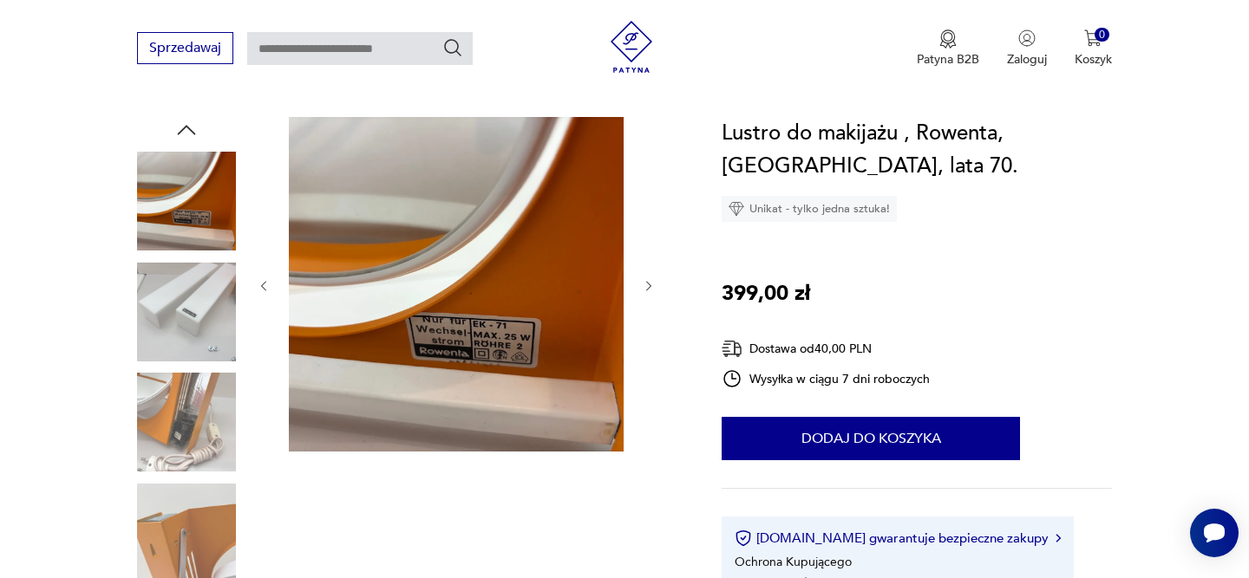
click at [644, 280] on icon "button" at bounding box center [649, 286] width 15 height 15
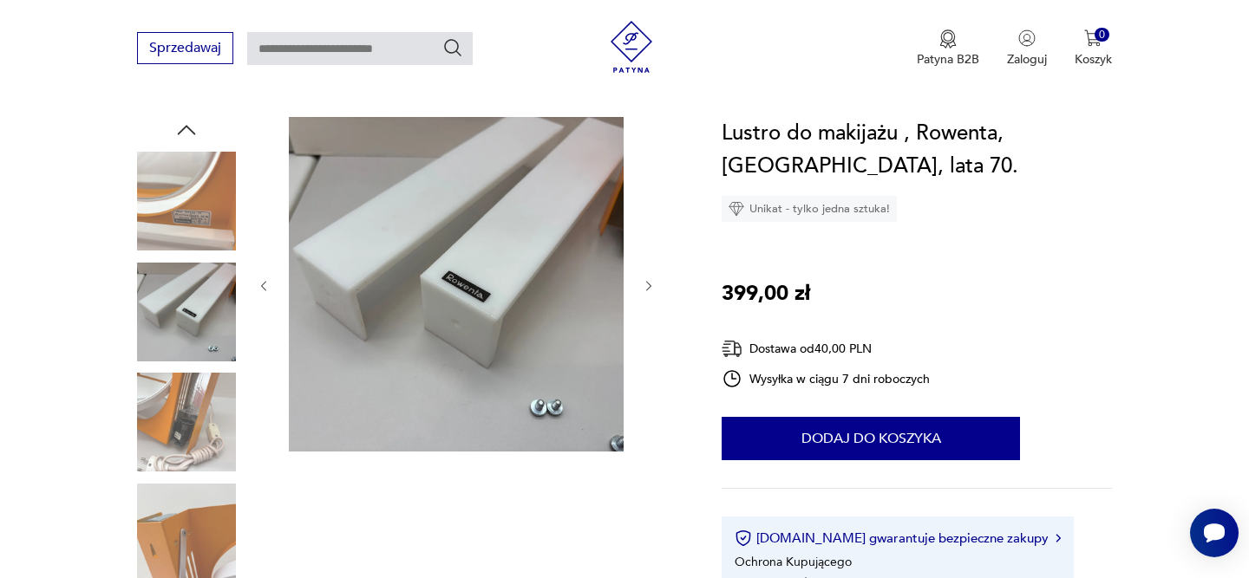
click at [644, 280] on icon "button" at bounding box center [649, 286] width 15 height 15
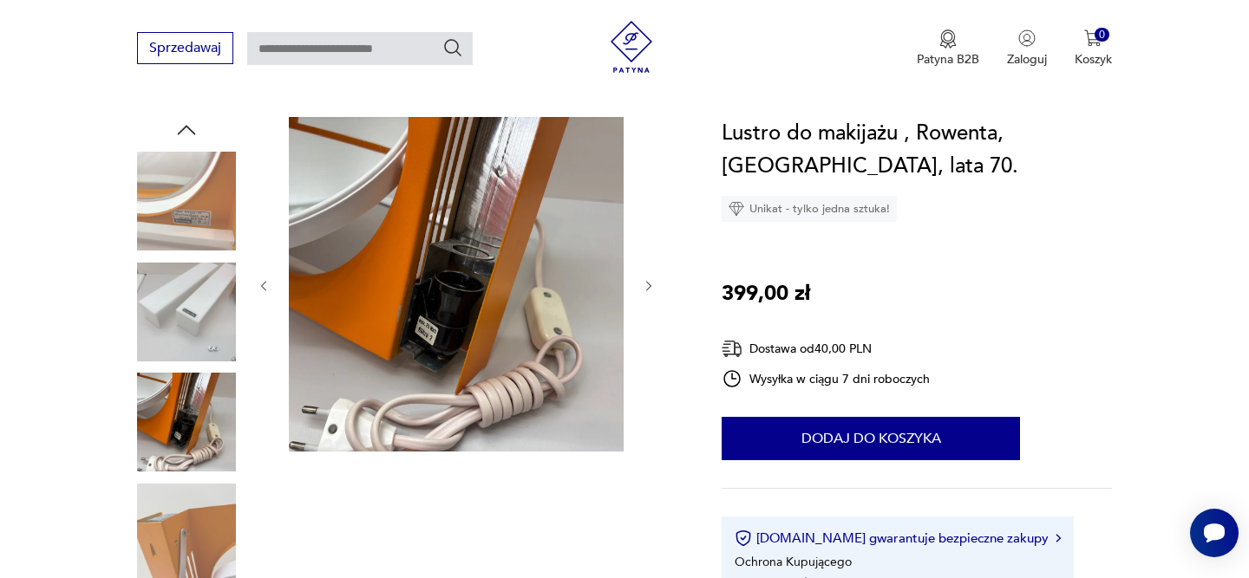
click at [644, 280] on icon "button" at bounding box center [649, 286] width 15 height 15
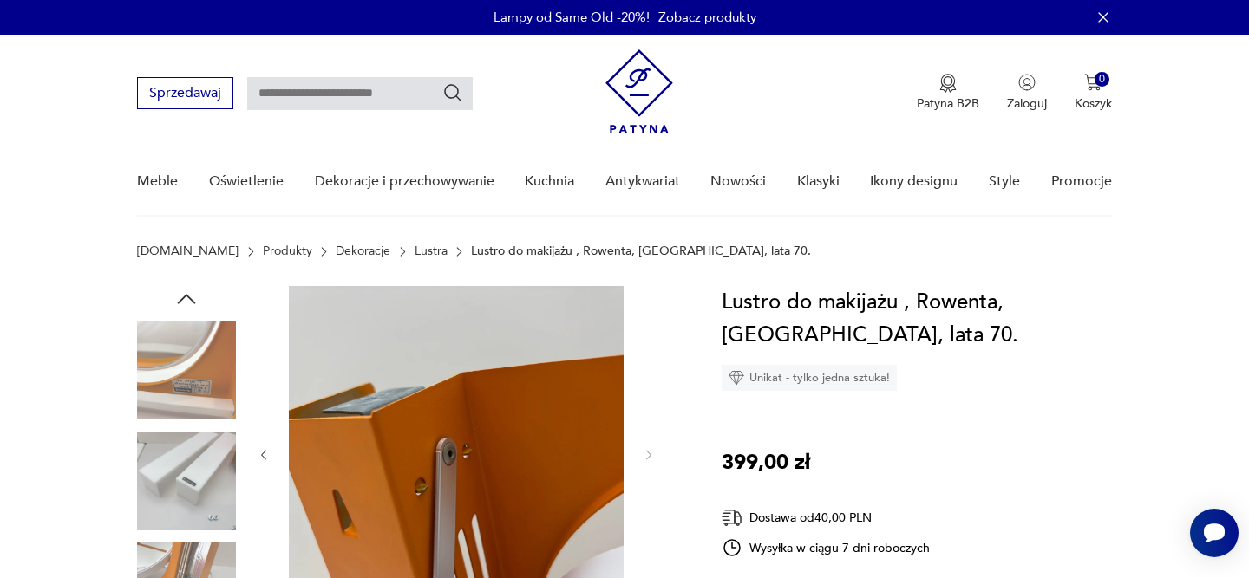
click at [189, 293] on icon "button" at bounding box center [186, 299] width 26 height 26
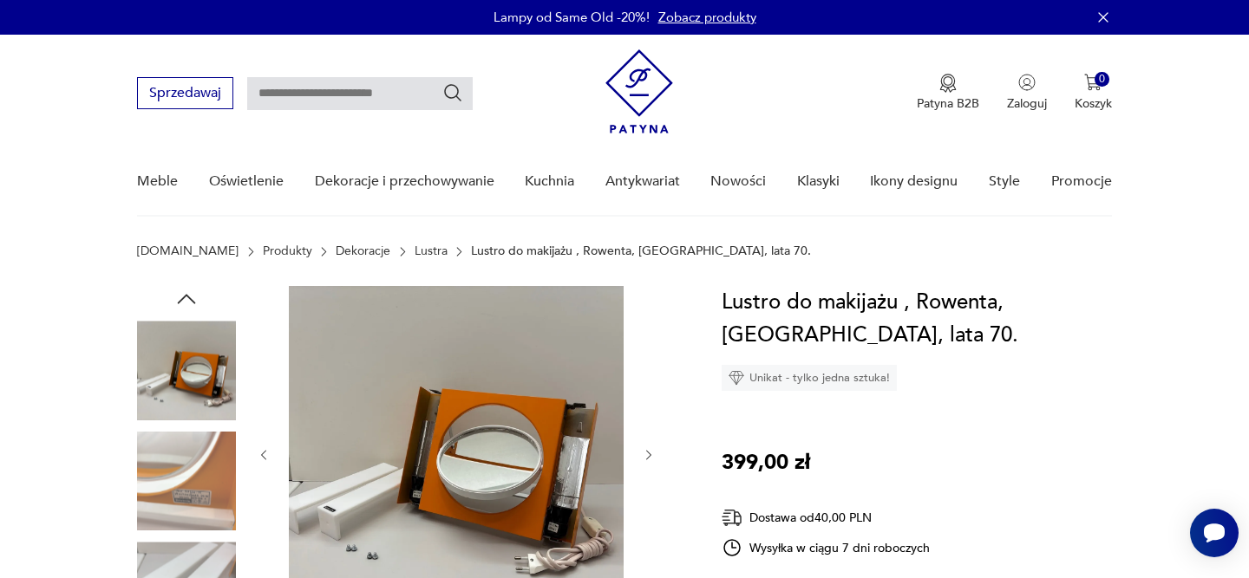
click at [189, 293] on icon "button" at bounding box center [186, 299] width 26 height 26
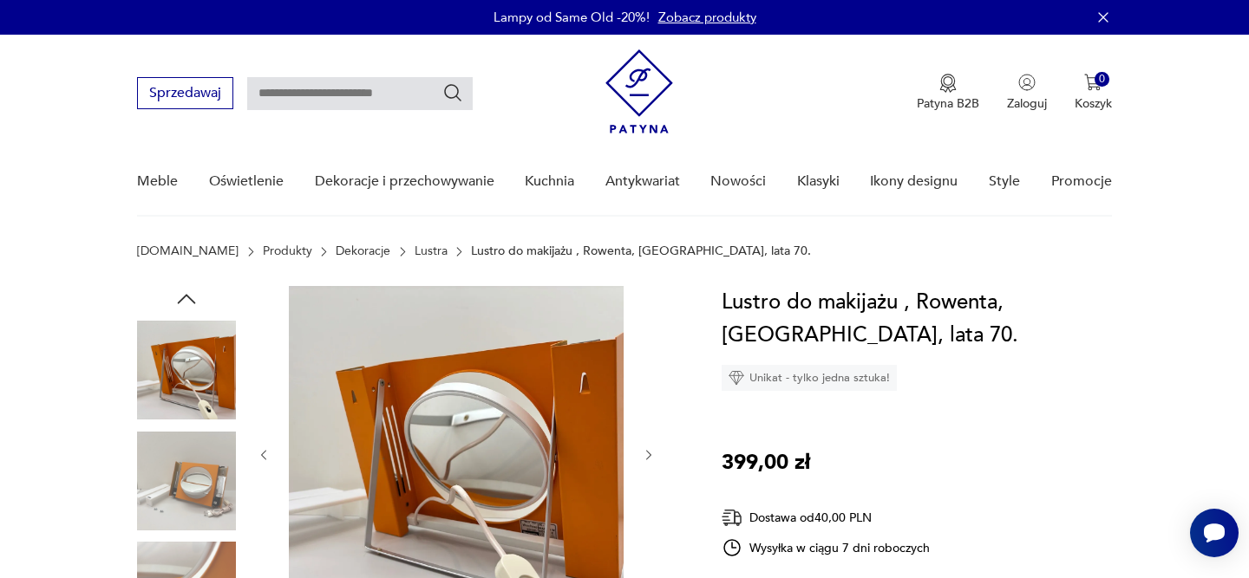
click at [182, 384] on img at bounding box center [186, 370] width 99 height 99
click at [178, 306] on icon "button" at bounding box center [186, 299] width 26 height 26
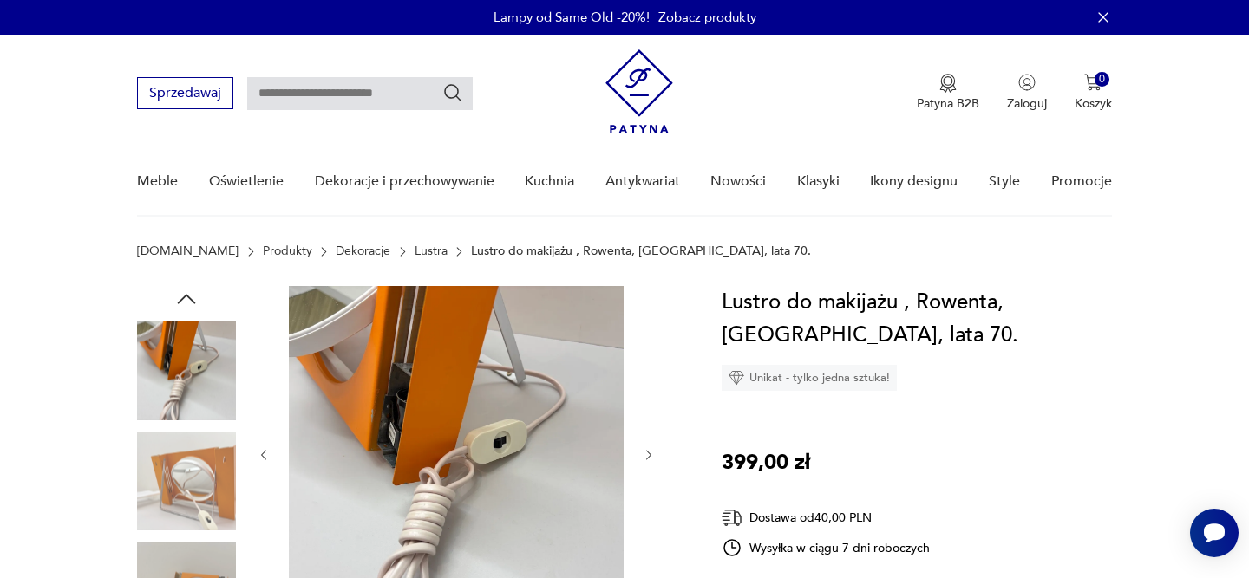
click at [178, 305] on icon "button" at bounding box center [186, 299] width 26 height 26
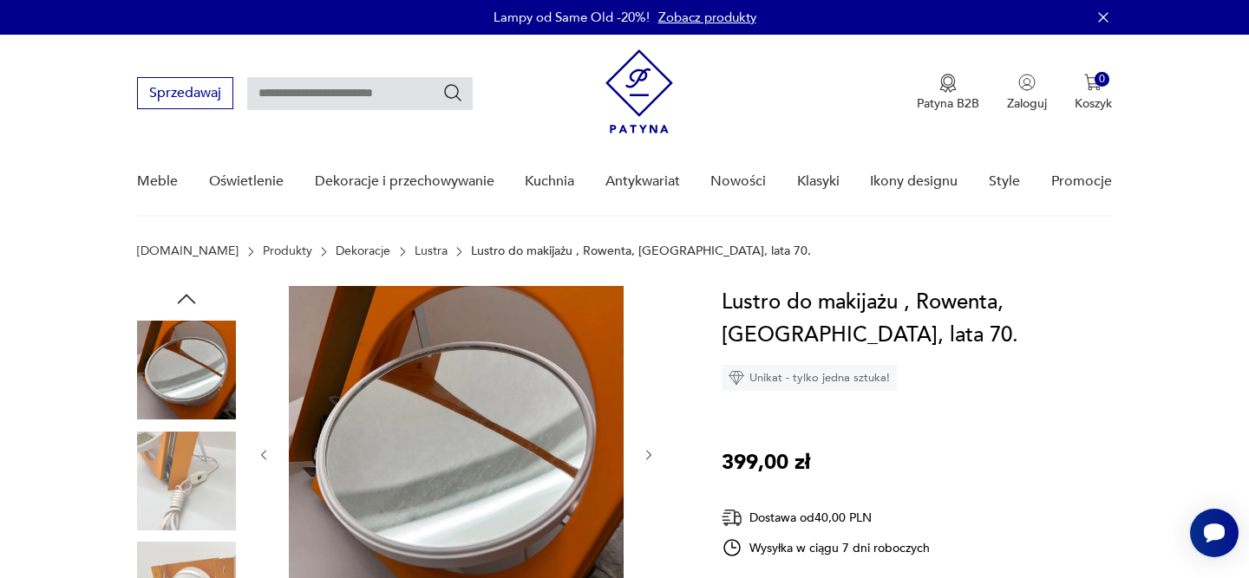
click at [178, 305] on icon "button" at bounding box center [186, 299] width 26 height 26
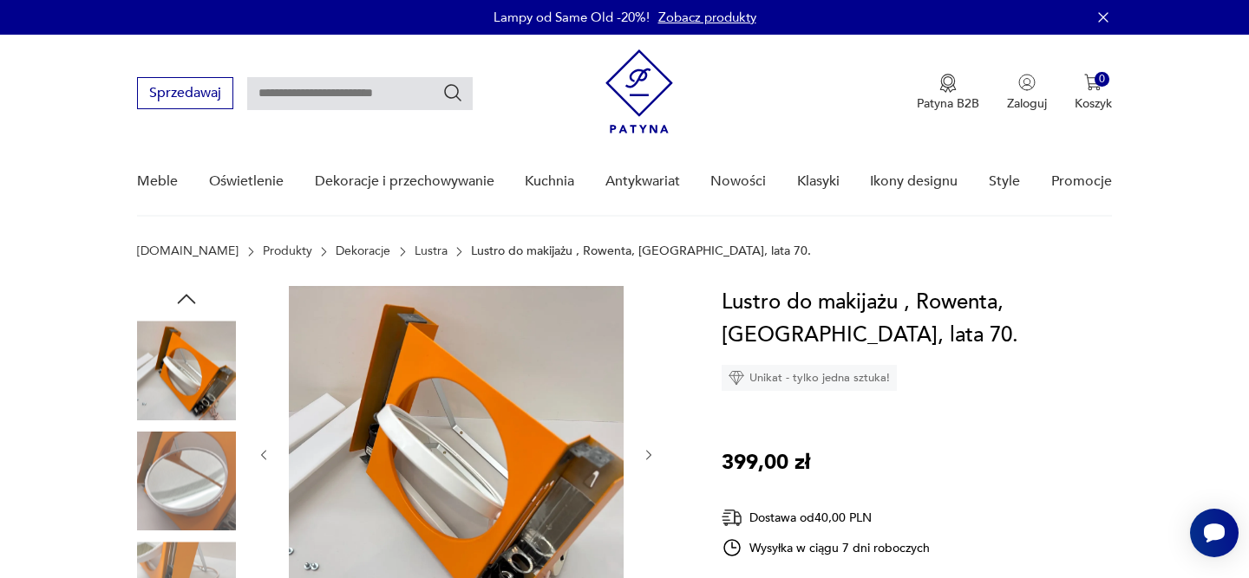
click at [178, 305] on icon "button" at bounding box center [186, 299] width 26 height 26
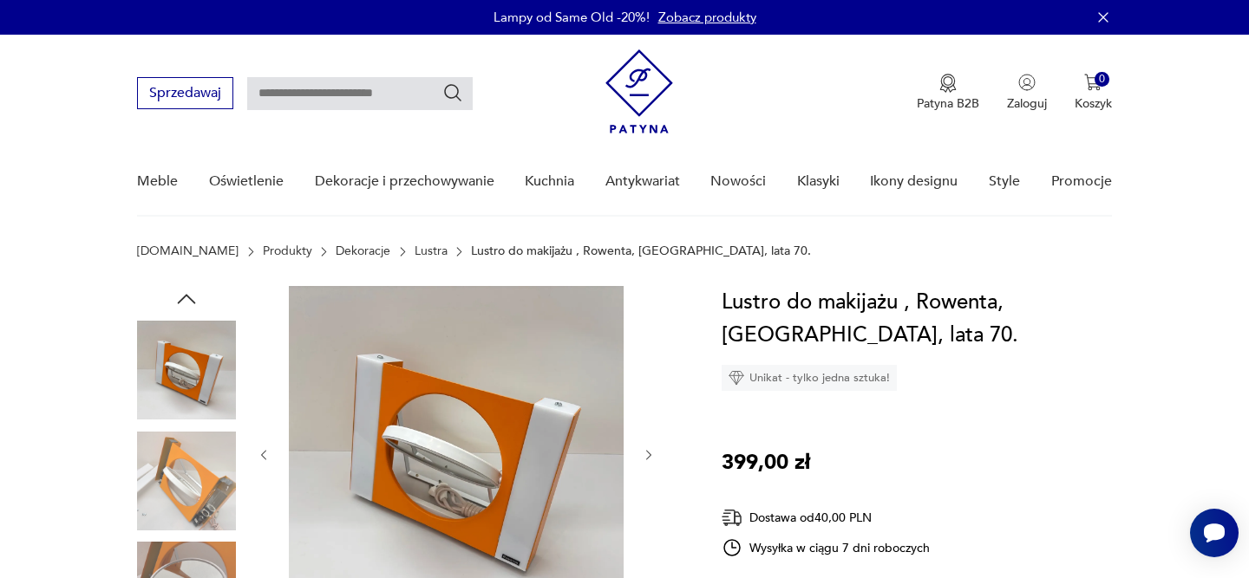
click at [178, 305] on icon "button" at bounding box center [186, 299] width 26 height 26
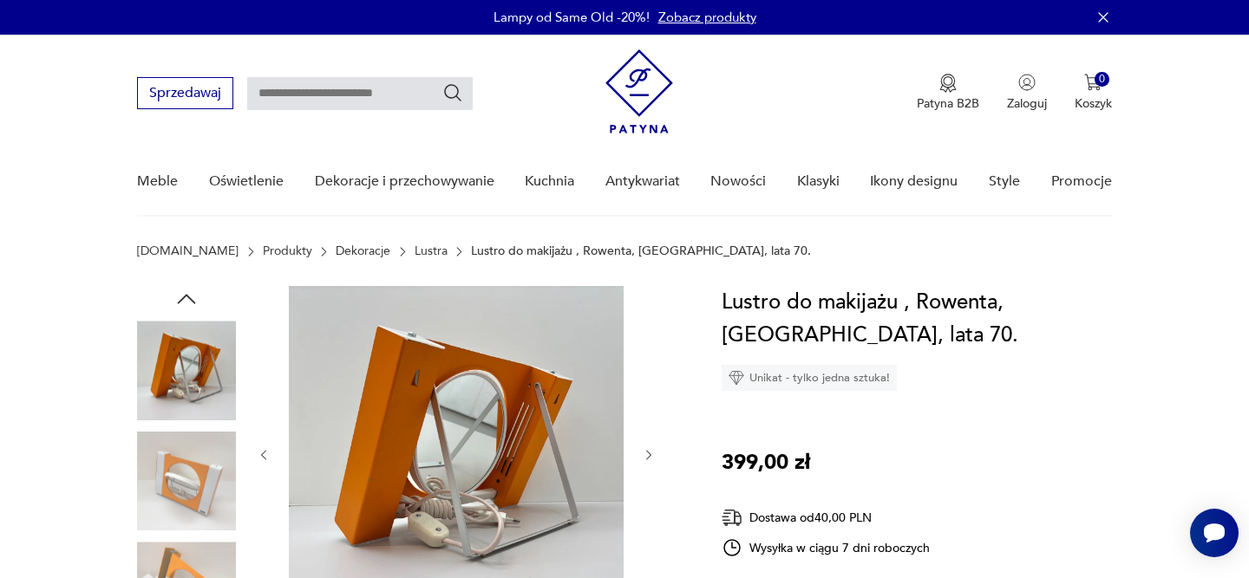
click at [178, 305] on icon "button" at bounding box center [186, 299] width 26 height 26
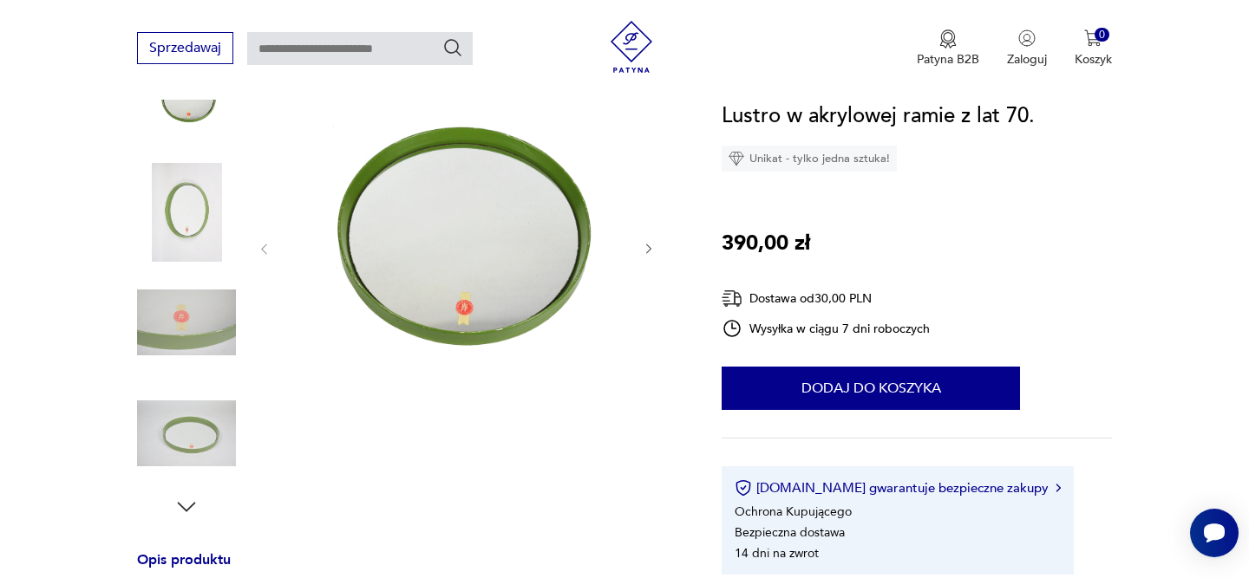
click at [652, 250] on icon "button" at bounding box center [649, 249] width 15 height 15
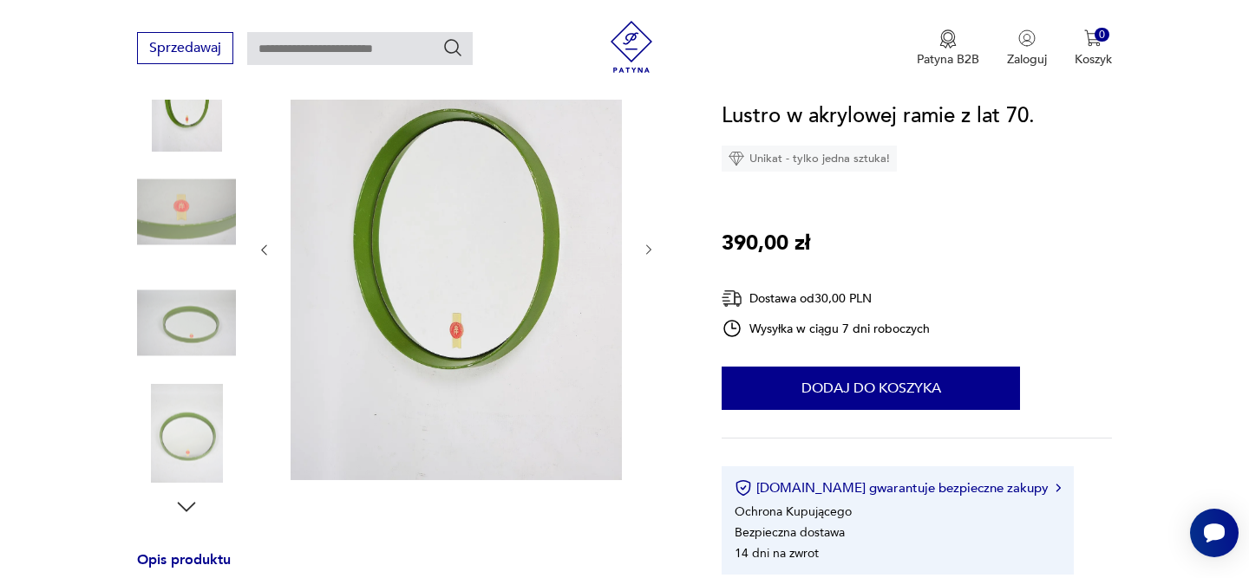
click at [650, 250] on icon "button" at bounding box center [648, 250] width 5 height 10
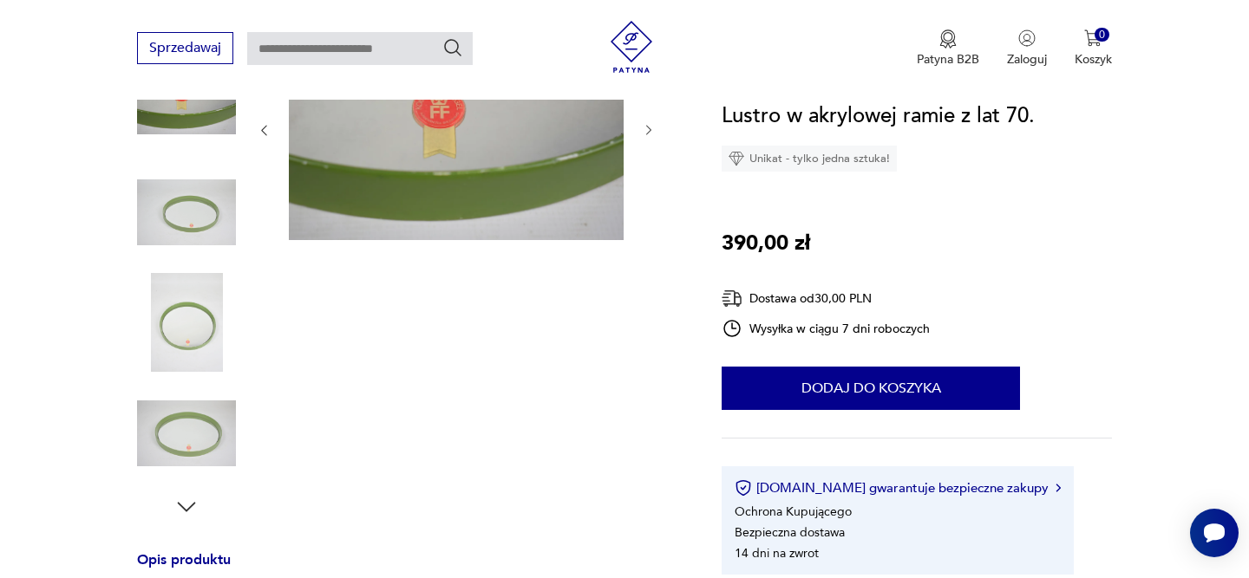
click at [650, 250] on div at bounding box center [456, 268] width 399 height 503
click at [646, 128] on icon "button" at bounding box center [649, 130] width 15 height 15
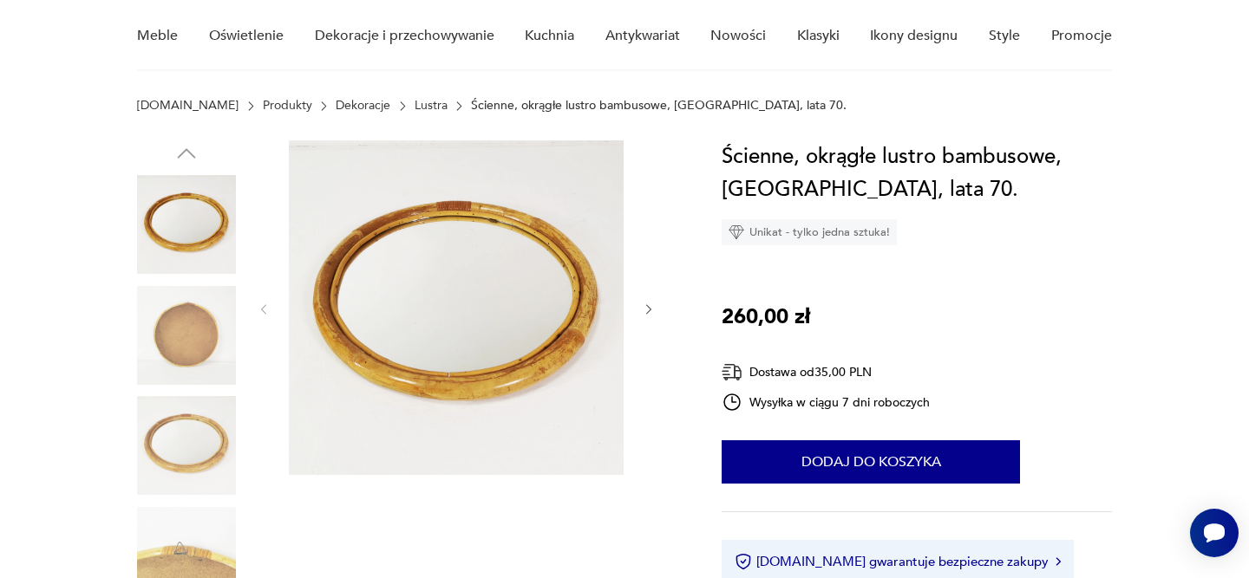
scroll to position [153, 0]
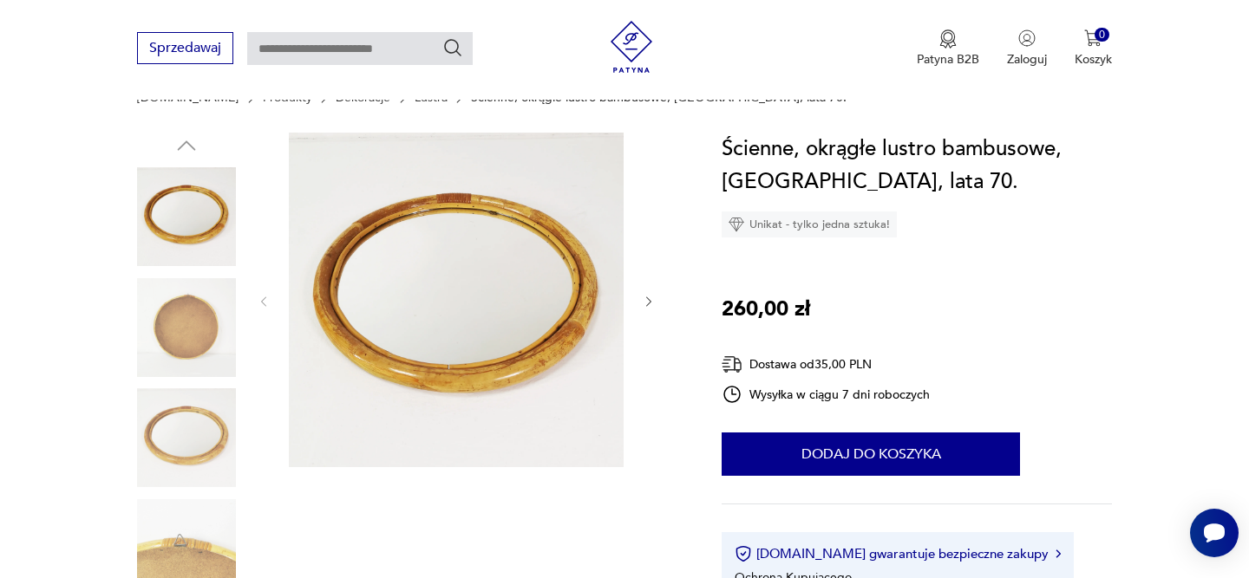
click at [647, 303] on icon "button" at bounding box center [649, 302] width 15 height 15
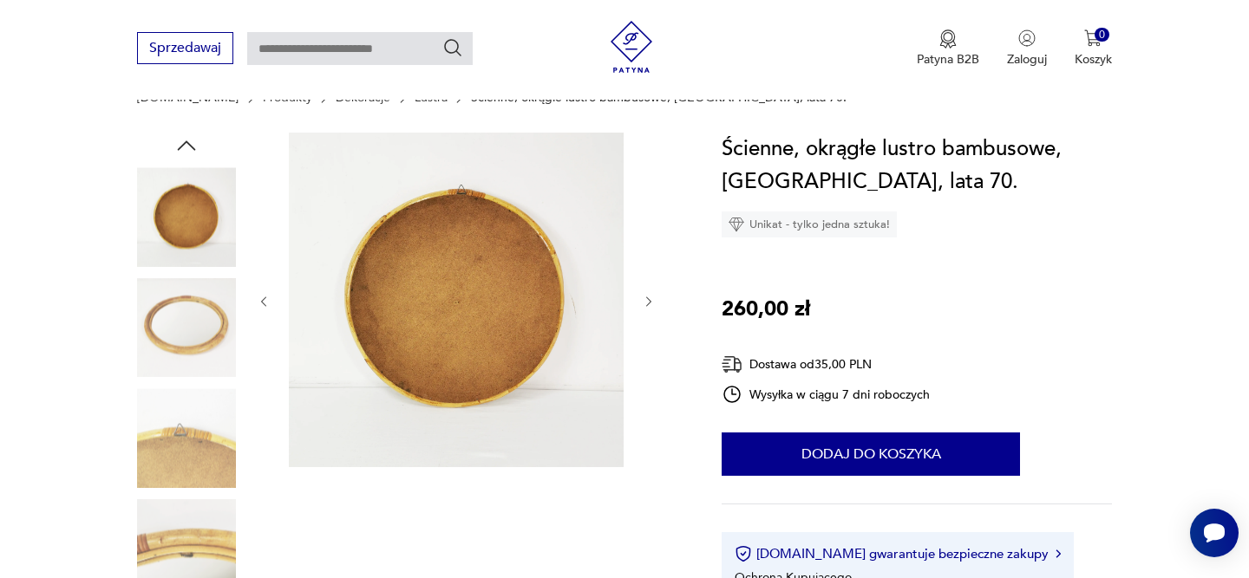
click at [647, 303] on icon "button" at bounding box center [649, 302] width 15 height 15
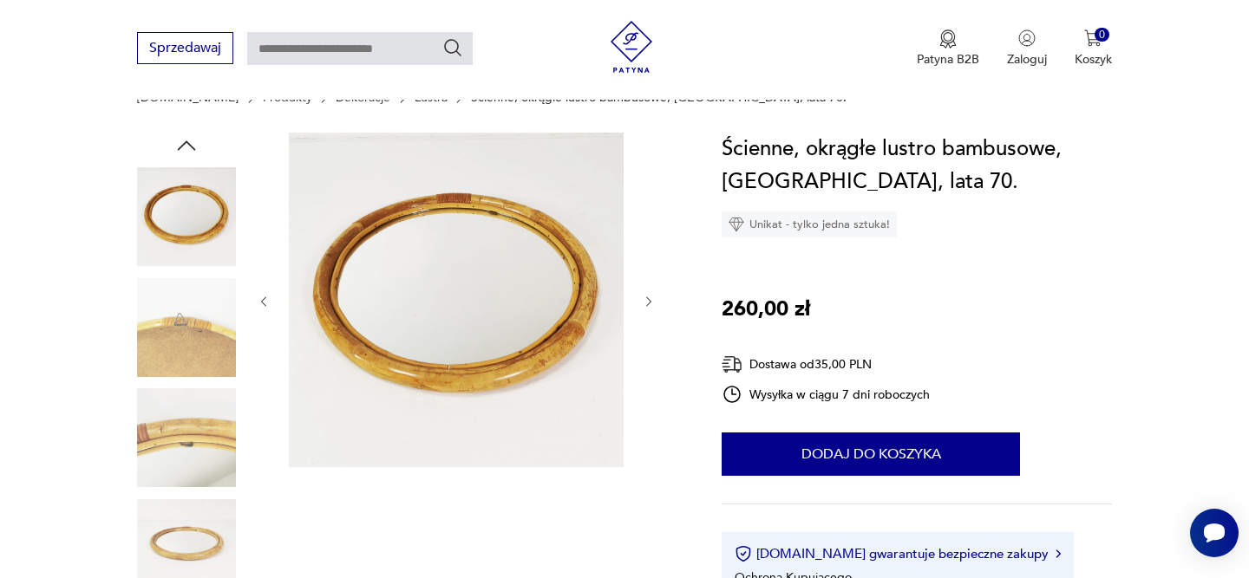
click at [647, 303] on icon "button" at bounding box center [649, 302] width 15 height 15
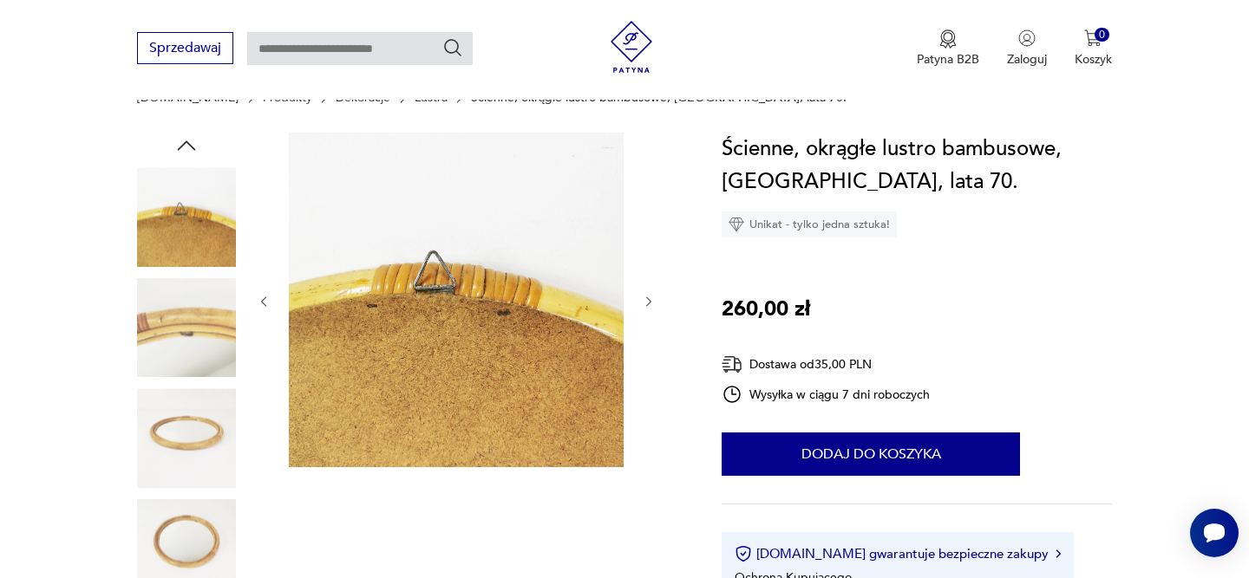
click at [647, 303] on icon "button" at bounding box center [649, 302] width 15 height 15
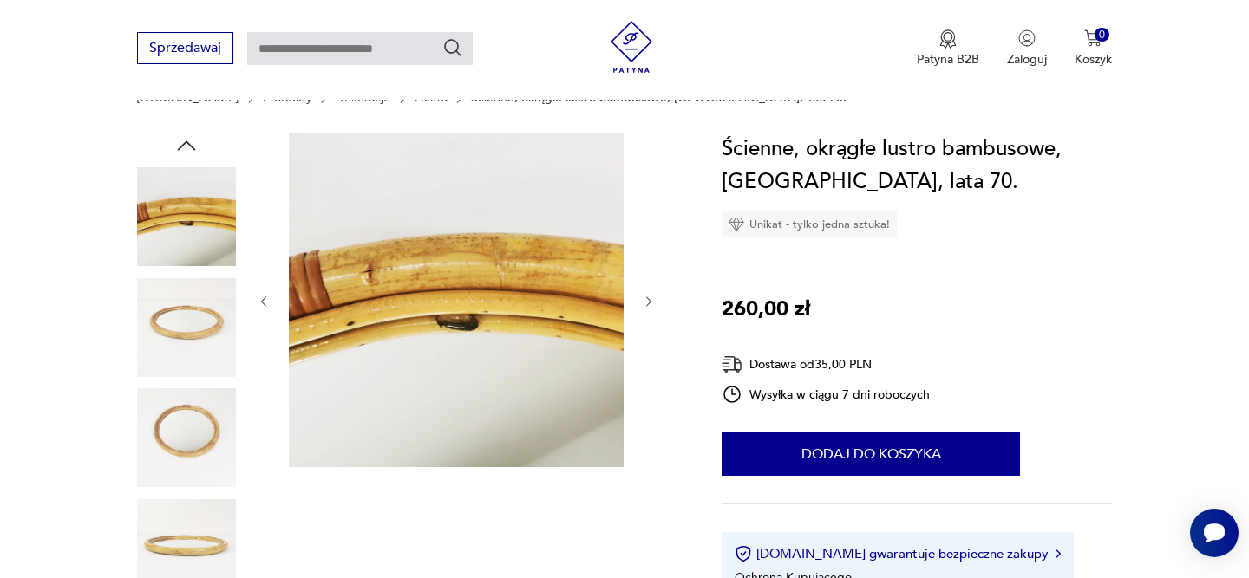
click at [647, 302] on icon "button" at bounding box center [649, 302] width 15 height 15
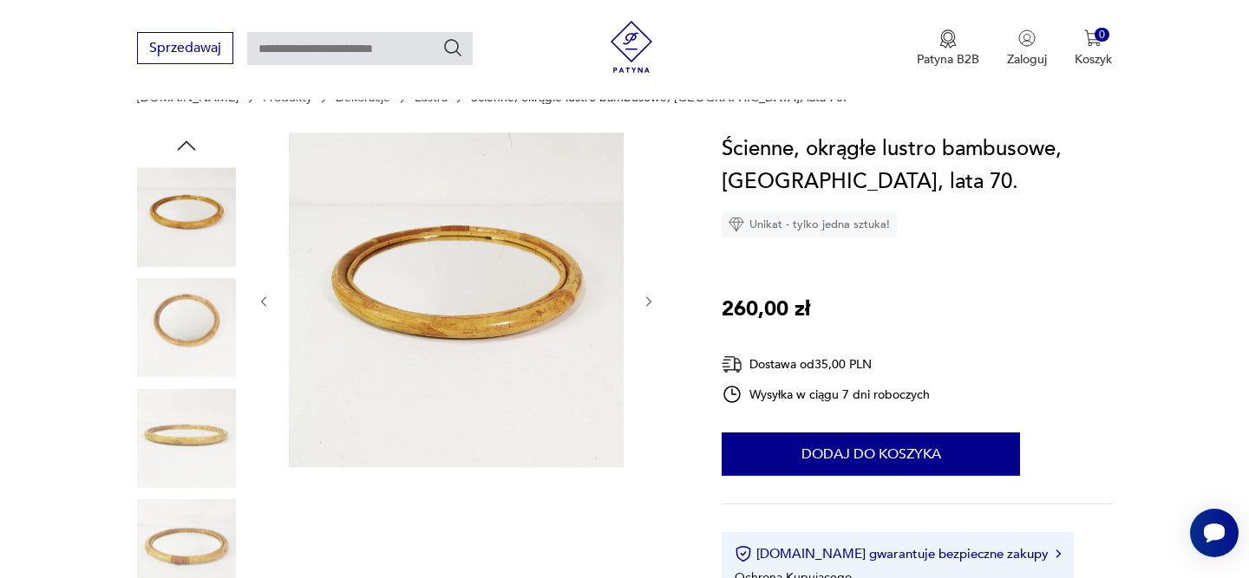
click at [647, 302] on icon "button" at bounding box center [649, 302] width 15 height 15
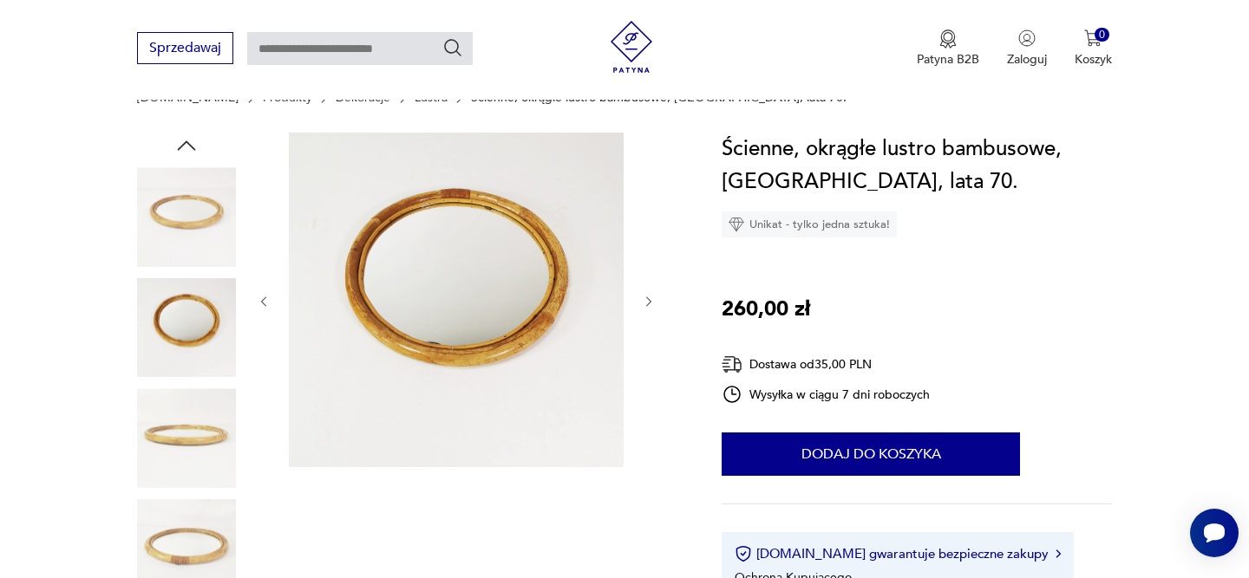
click at [647, 302] on icon "button" at bounding box center [649, 302] width 15 height 15
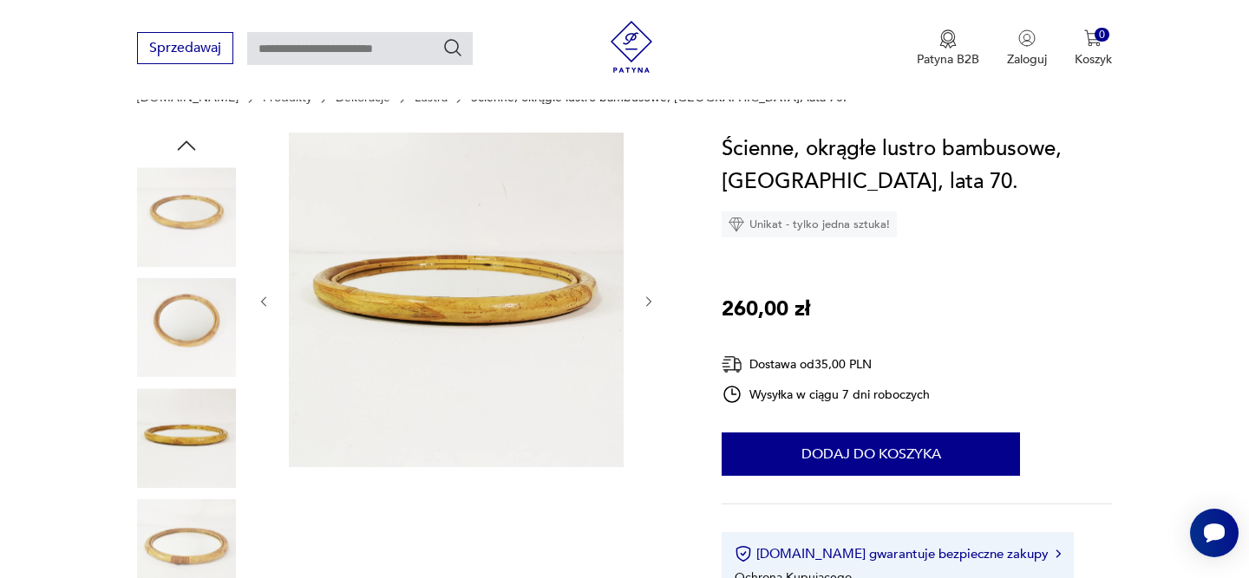
click at [647, 302] on icon "button" at bounding box center [649, 302] width 15 height 15
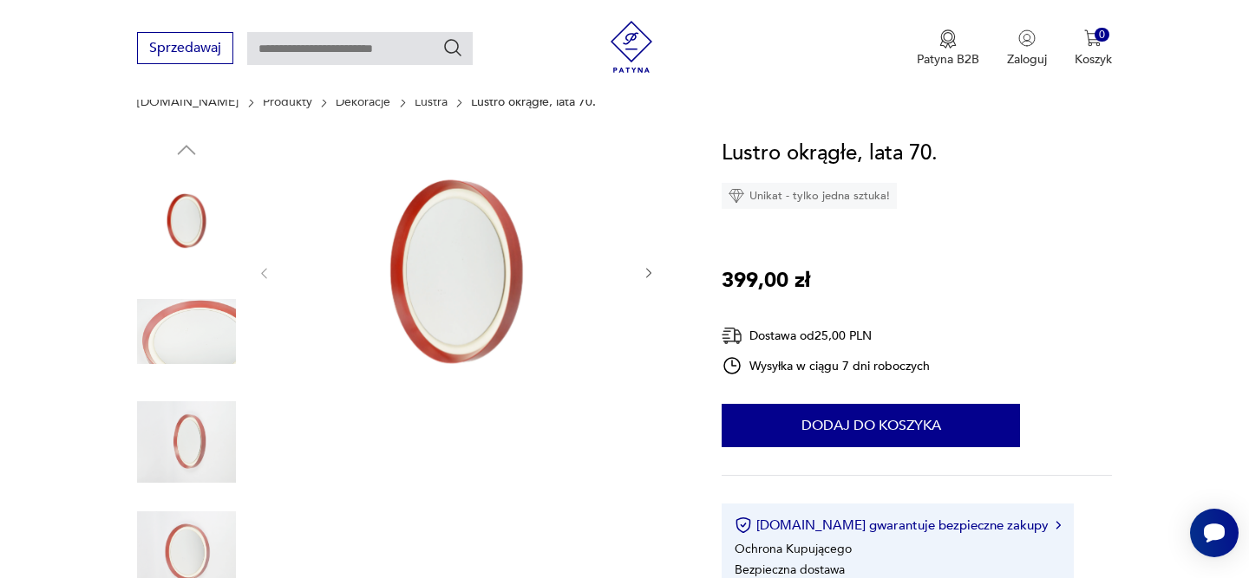
scroll to position [184, 0]
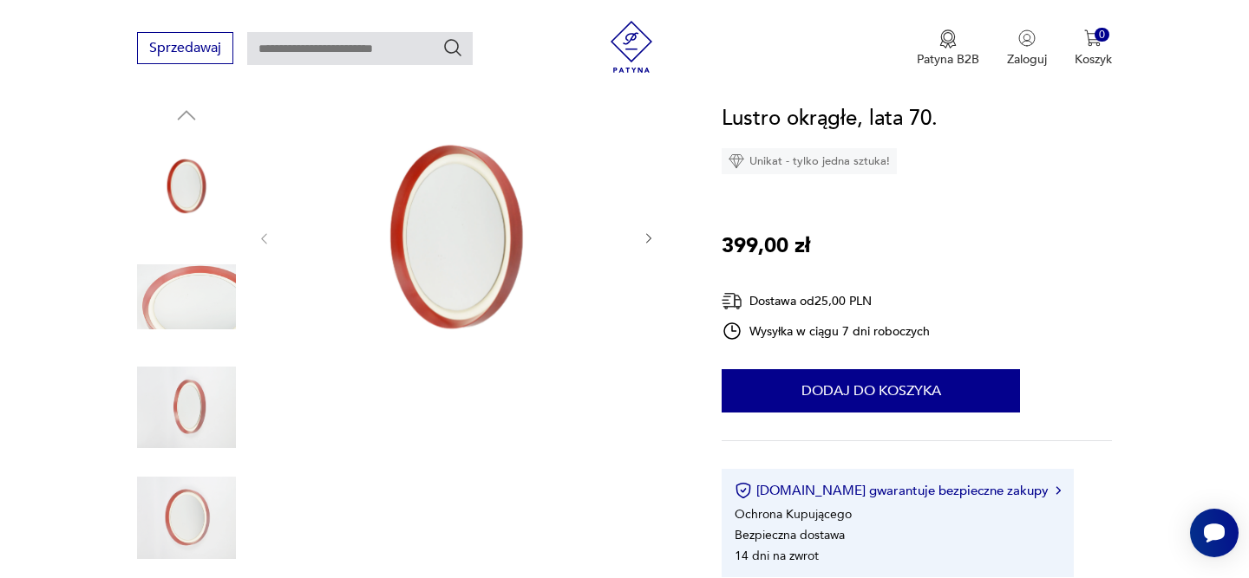
click at [648, 239] on icon "button" at bounding box center [649, 239] width 15 height 15
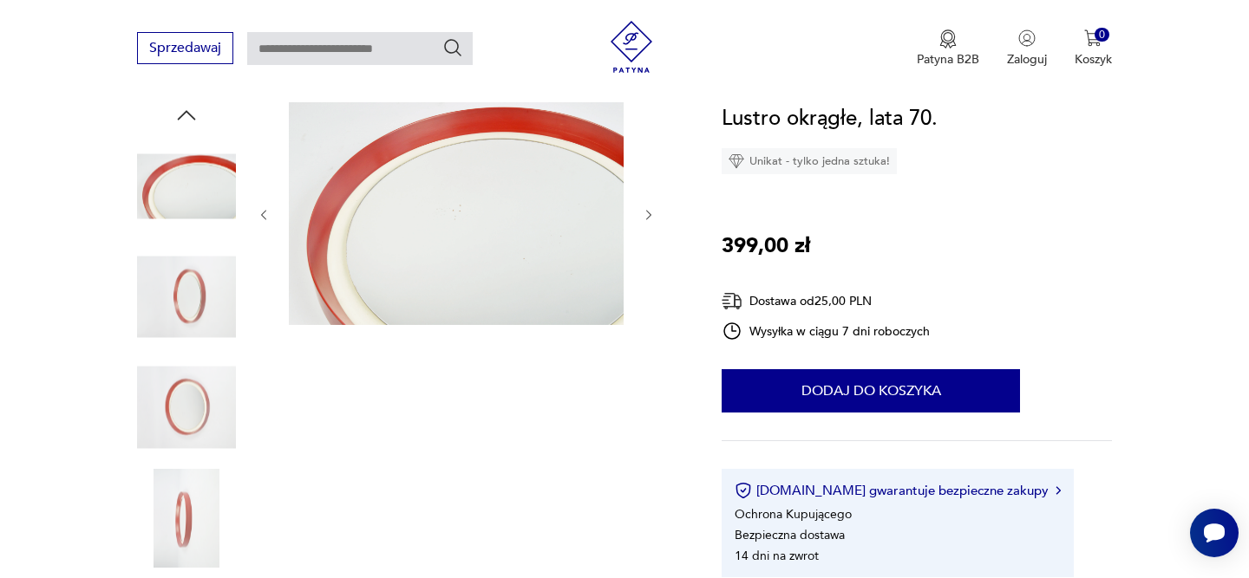
click at [648, 217] on icon "button" at bounding box center [648, 215] width 5 height 10
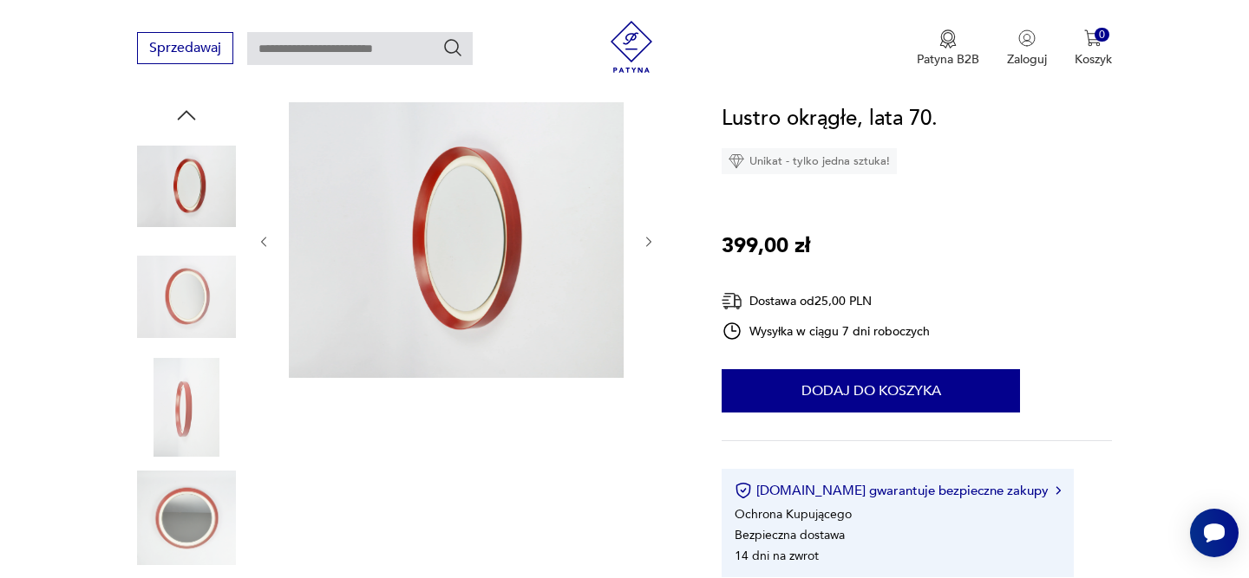
click at [648, 217] on div at bounding box center [456, 241] width 399 height 279
click at [650, 212] on div at bounding box center [456, 241] width 399 height 279
click at [649, 232] on div at bounding box center [456, 241] width 399 height 279
click at [649, 237] on icon "button" at bounding box center [649, 242] width 15 height 15
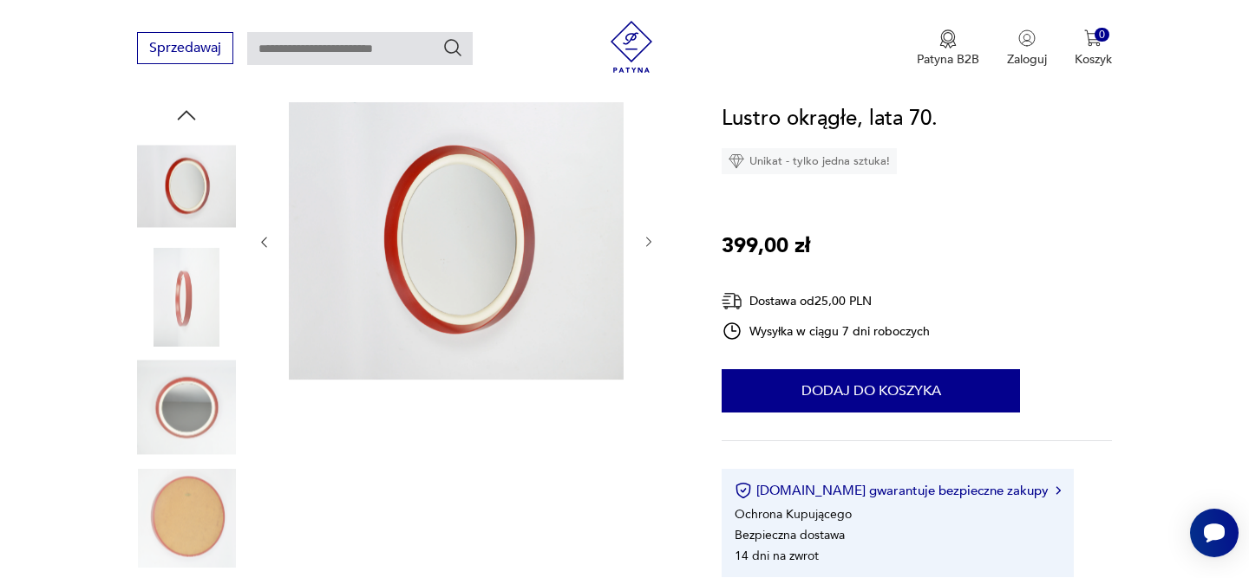
click at [649, 238] on icon "button" at bounding box center [649, 242] width 15 height 15
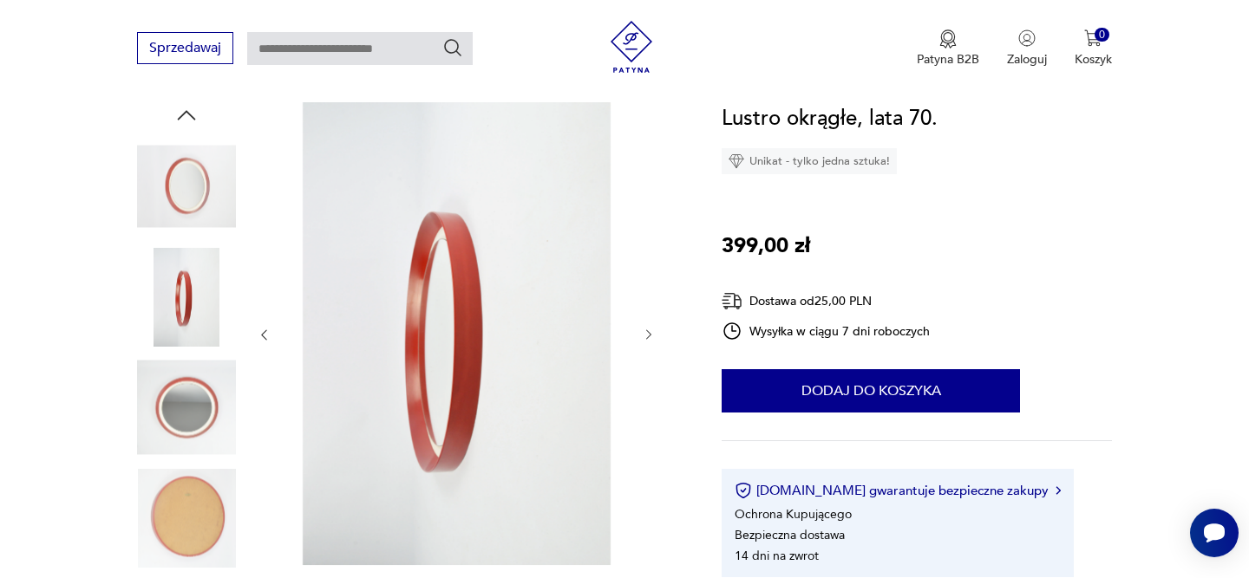
click at [647, 335] on icon "button" at bounding box center [649, 335] width 15 height 15
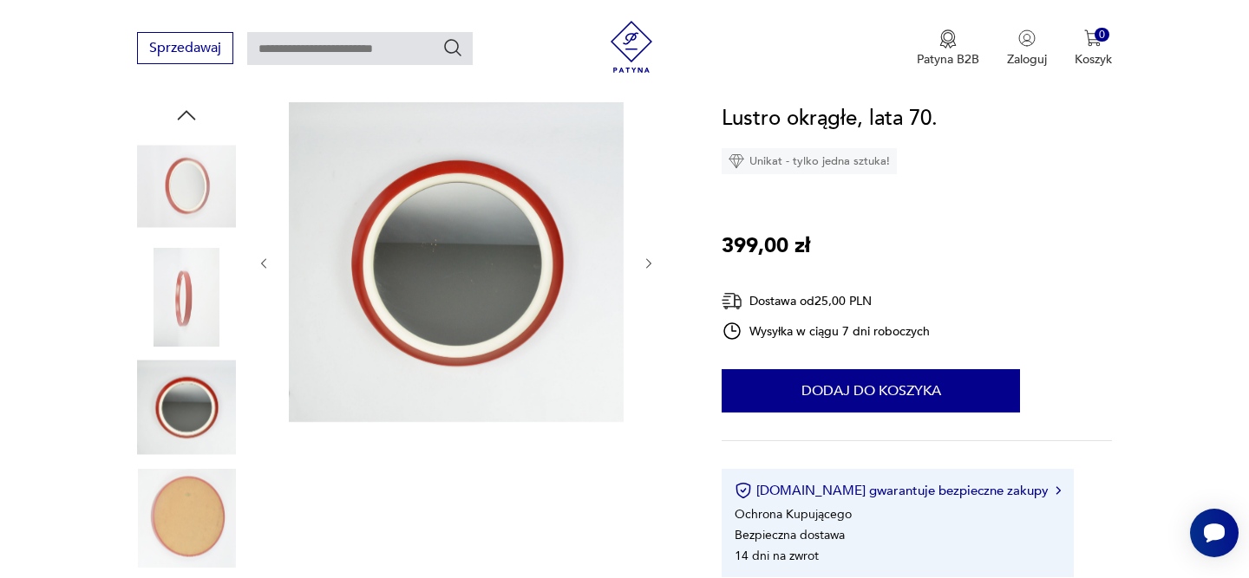
click at [644, 261] on icon "button" at bounding box center [649, 264] width 15 height 15
